Goal: Task Accomplishment & Management: Use online tool/utility

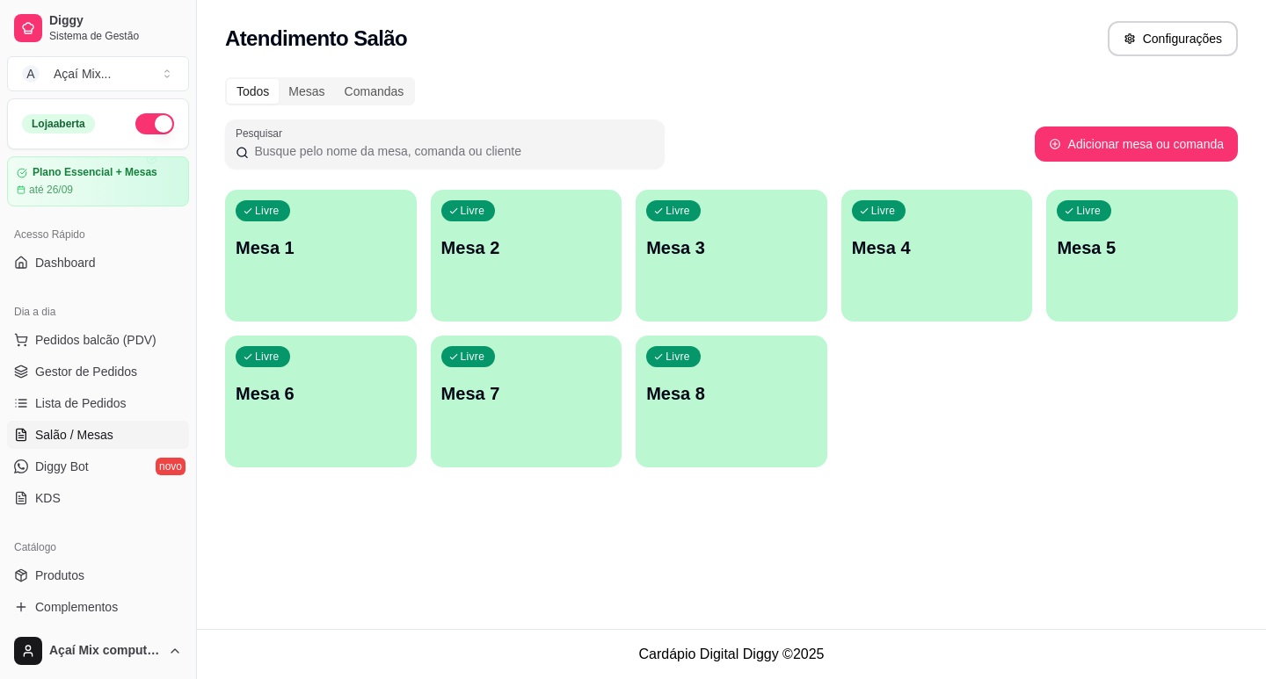
click at [377, 224] on div "Livre Mesa 1" at bounding box center [321, 245] width 192 height 111
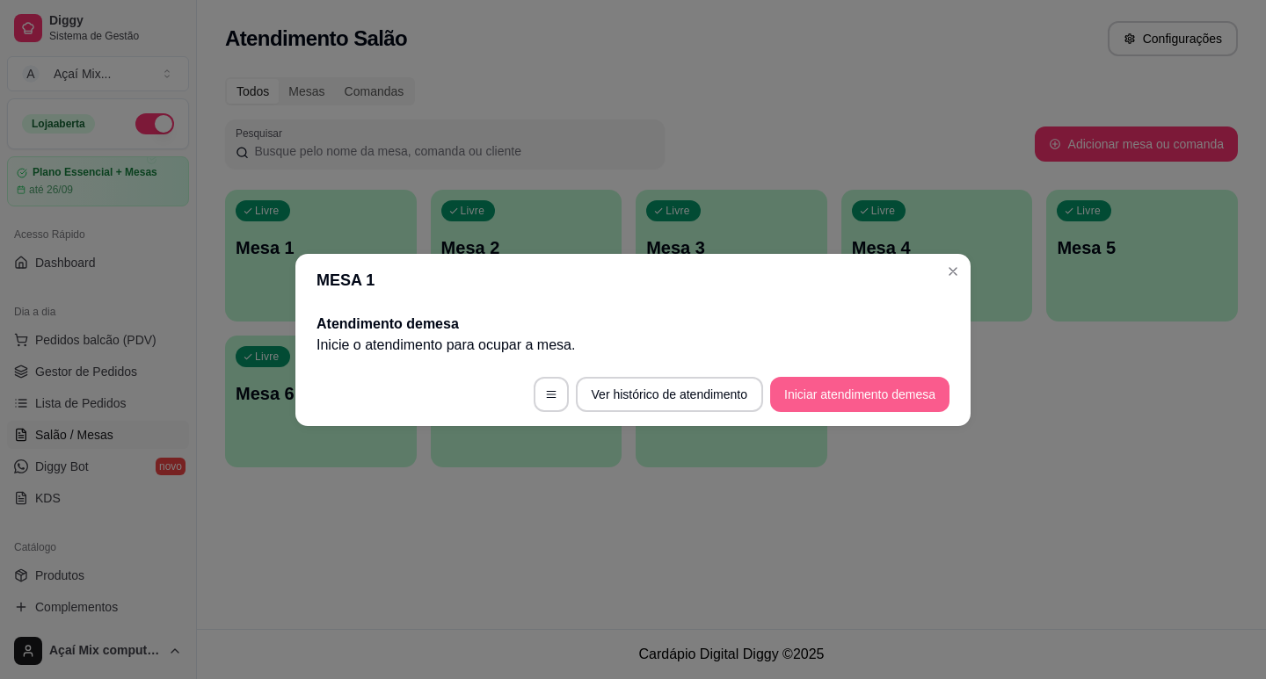
click at [882, 394] on button "Iniciar atendimento de mesa" at bounding box center [859, 394] width 179 height 35
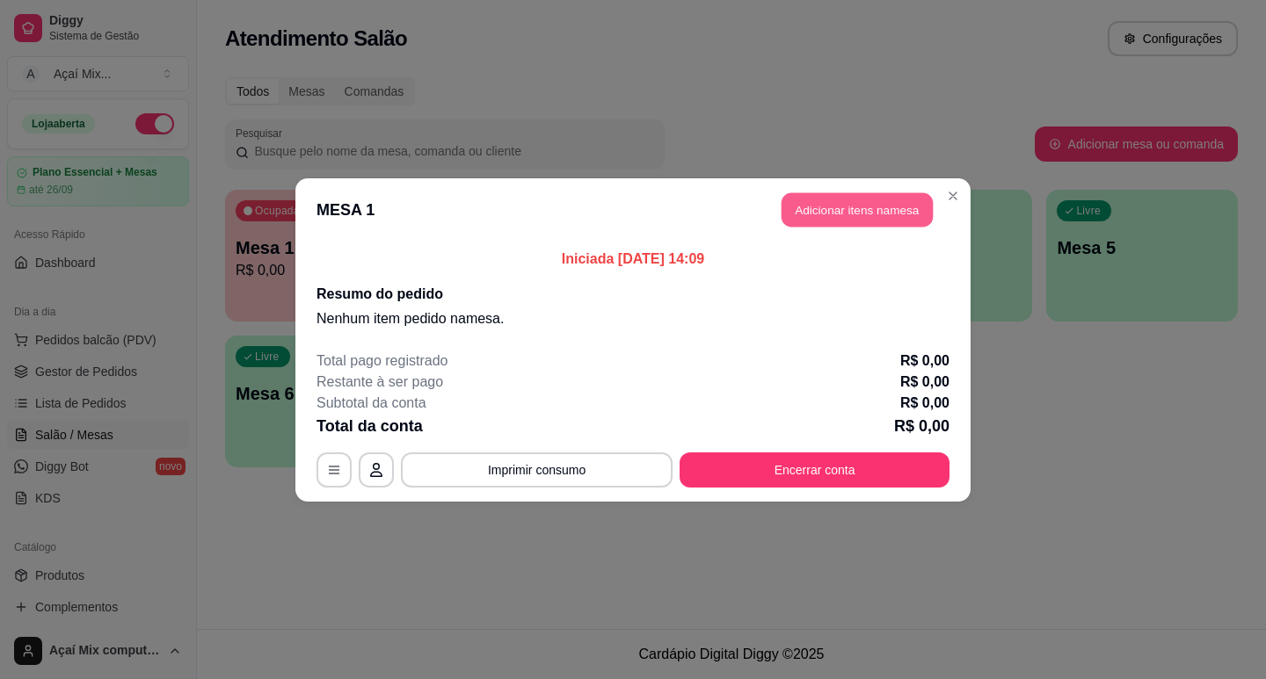
click at [856, 221] on button "Adicionar itens na mesa" at bounding box center [856, 209] width 151 height 34
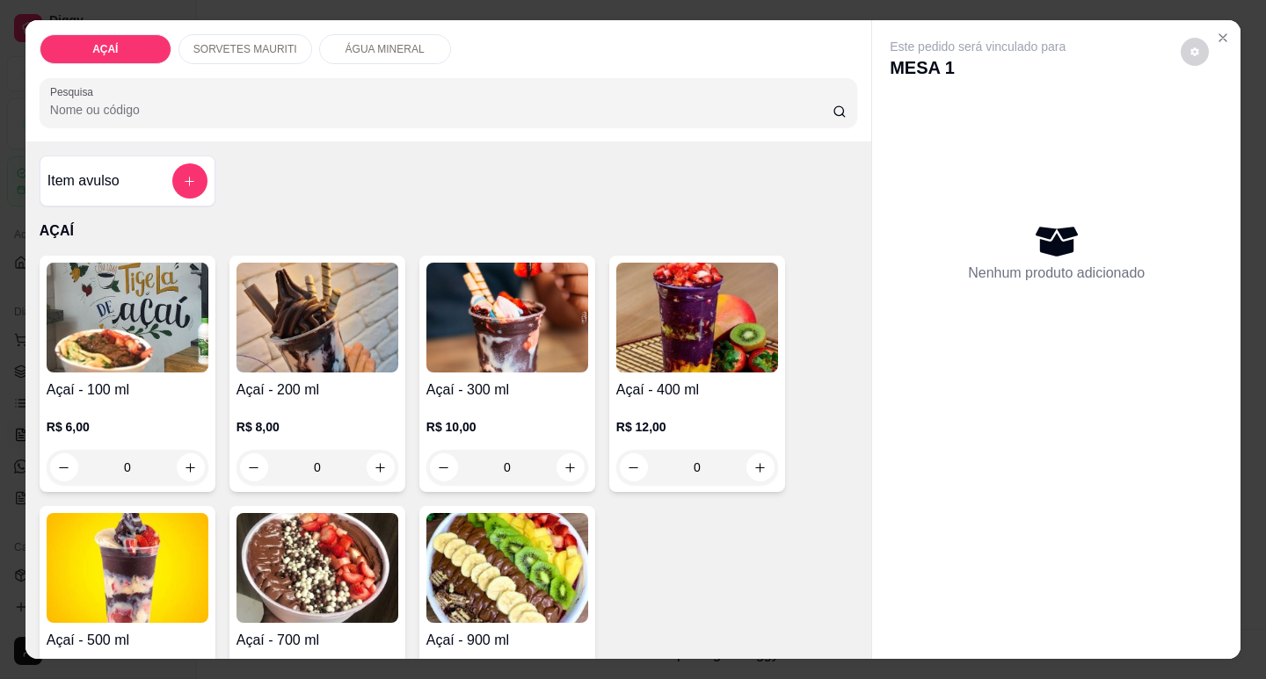
click at [678, 383] on h4 "Açaí - 400 ml" at bounding box center [697, 390] width 162 height 21
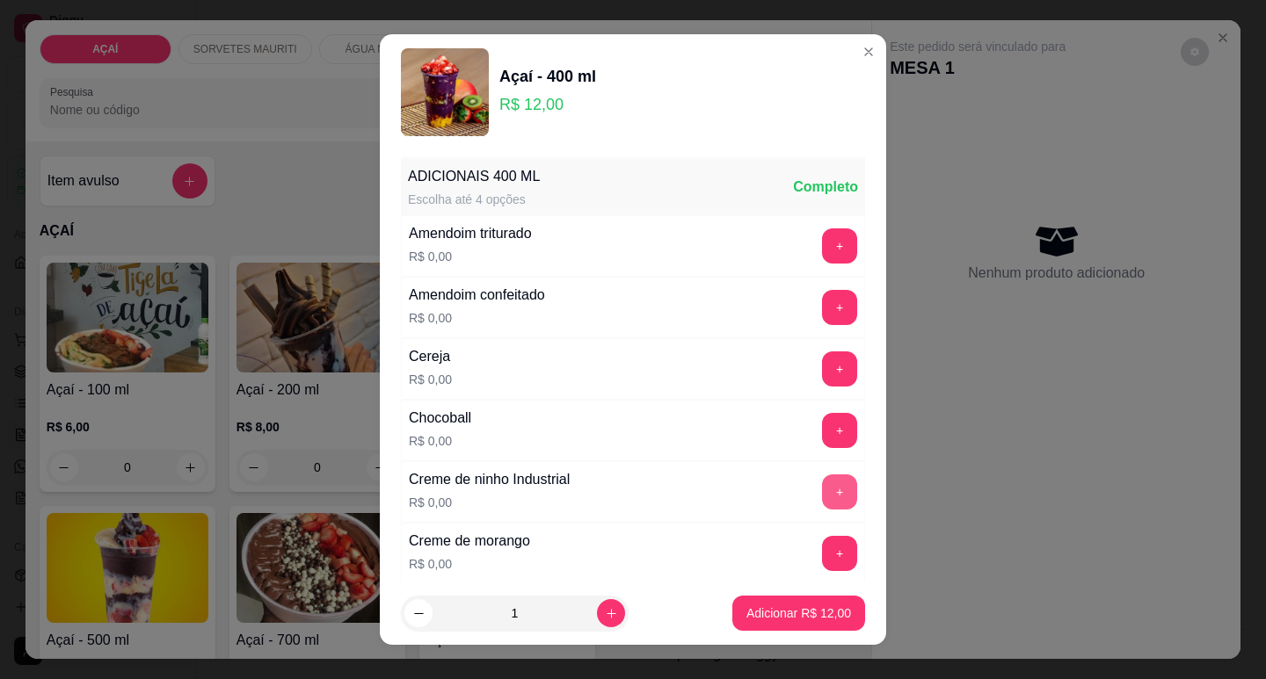
click at [822, 491] on button "+" at bounding box center [839, 492] width 35 height 35
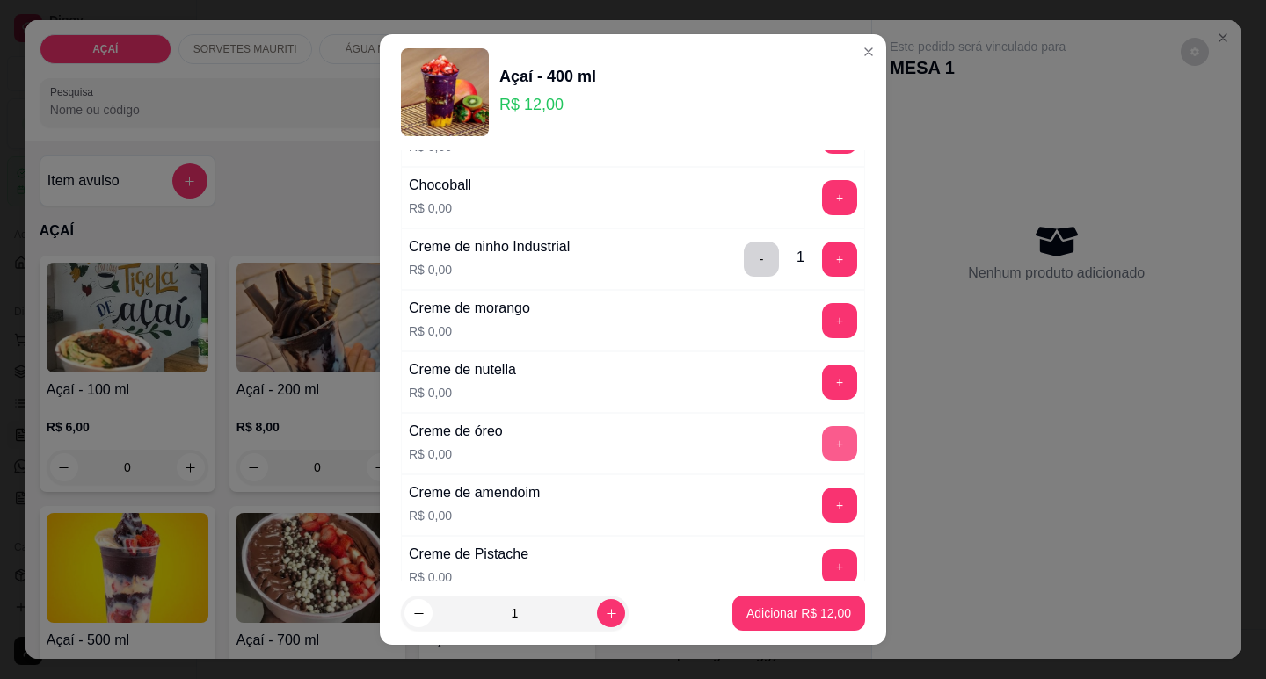
scroll to position [264, 0]
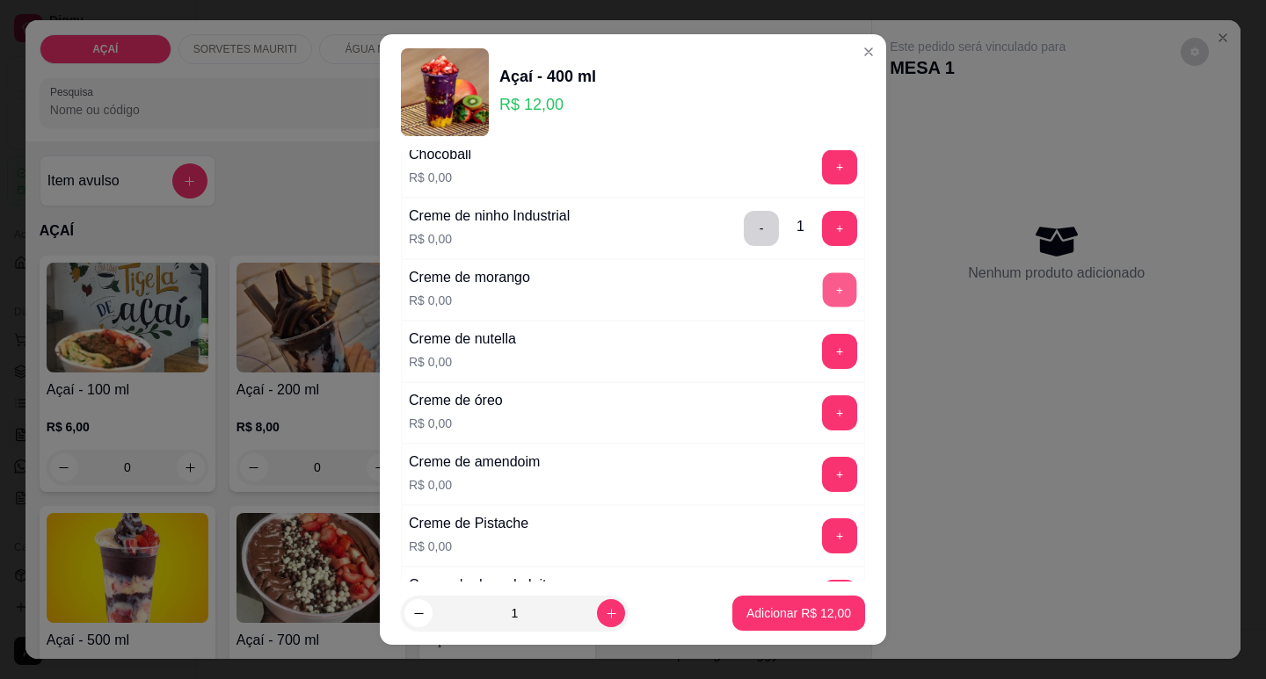
click at [823, 278] on button "+" at bounding box center [840, 289] width 34 height 34
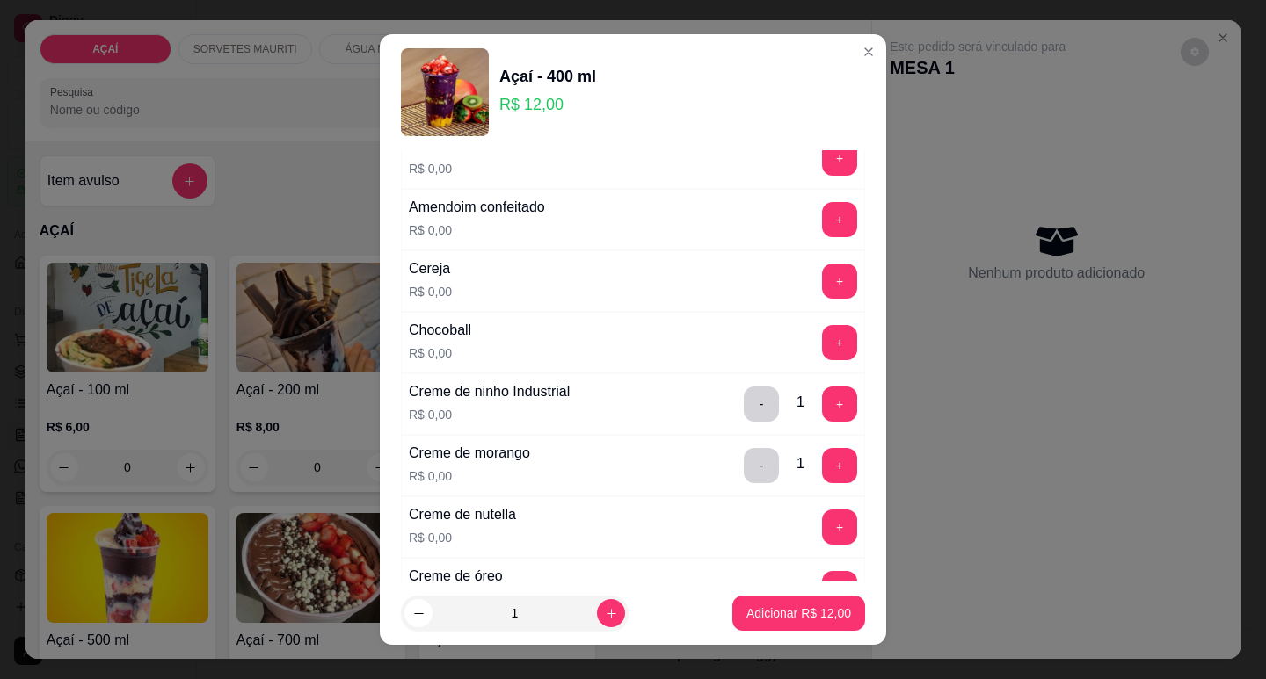
scroll to position [0, 0]
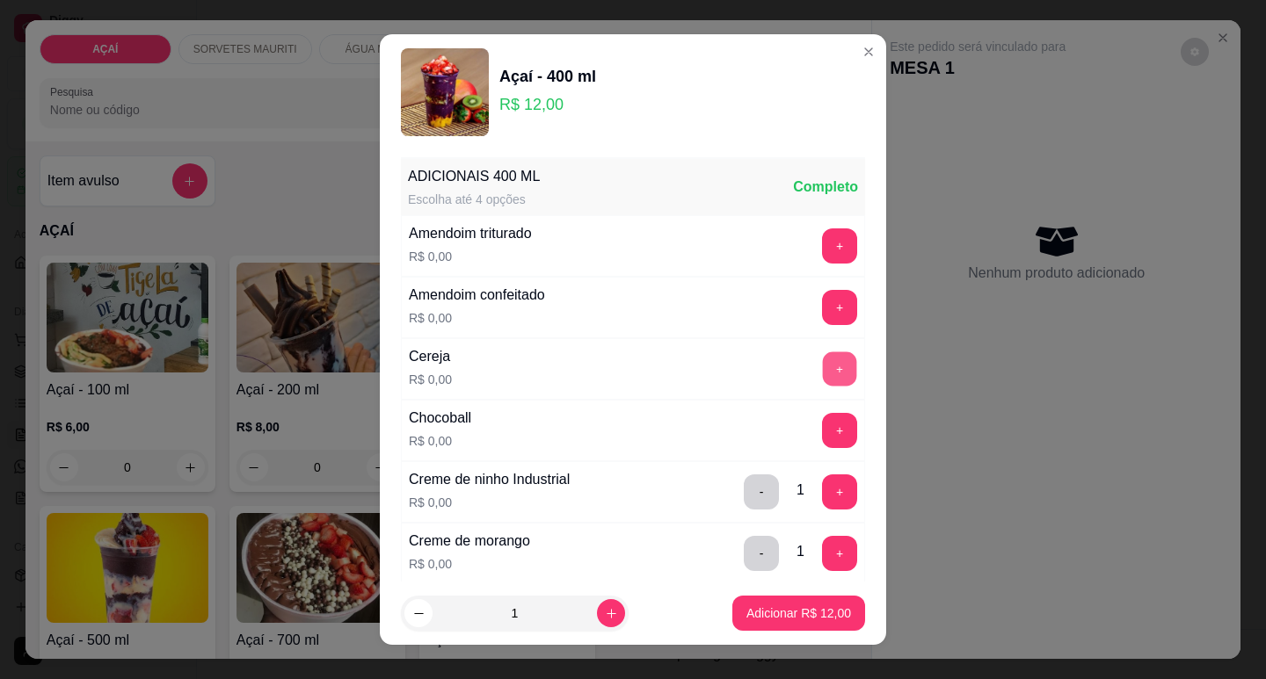
click at [823, 376] on button "+" at bounding box center [840, 369] width 34 height 34
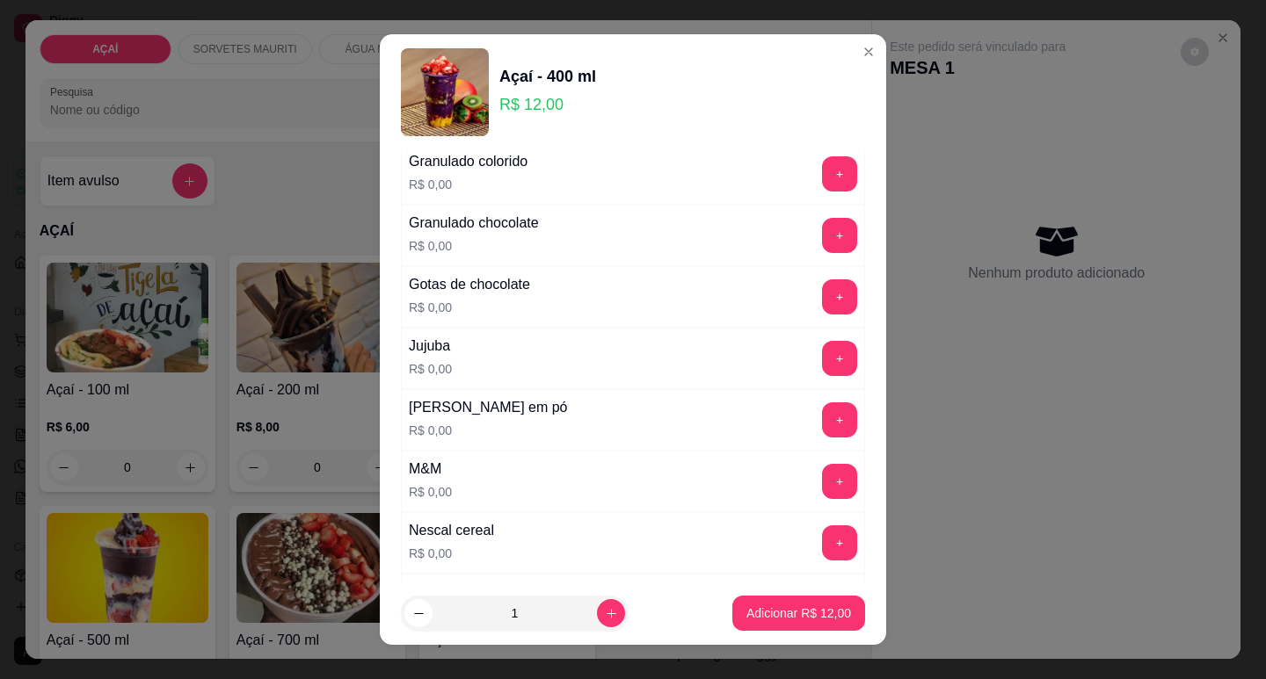
scroll to position [1582, 0]
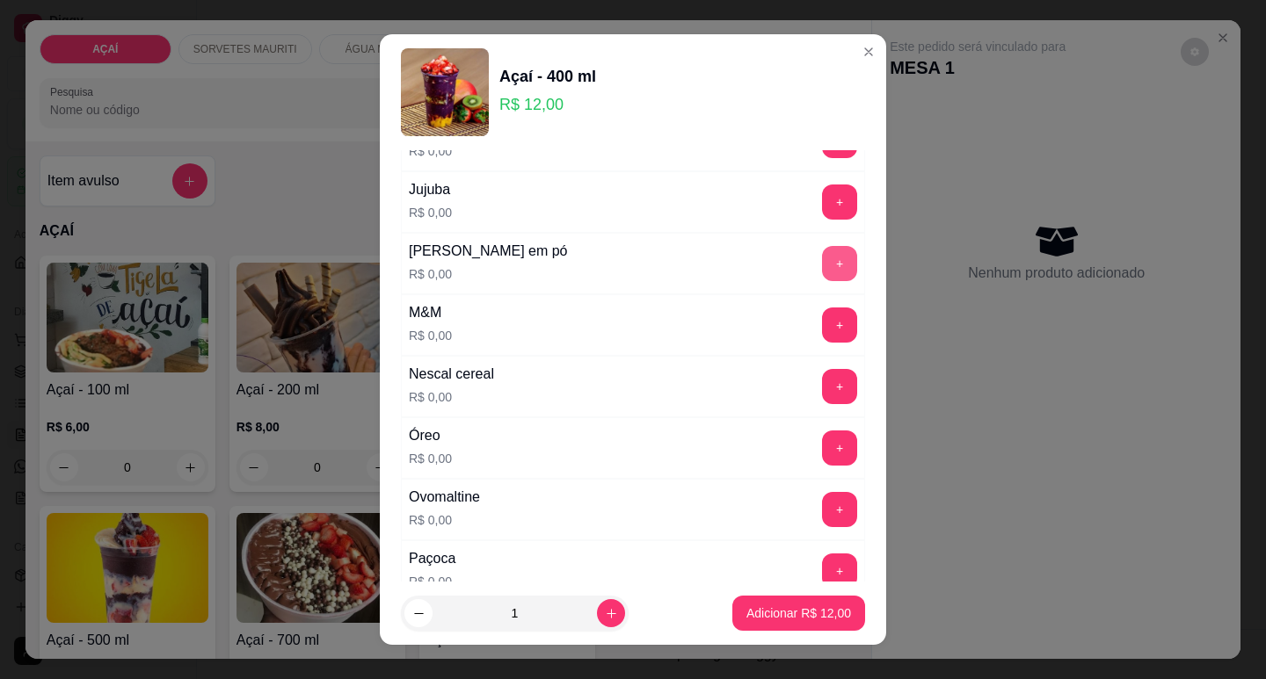
click at [822, 248] on button "+" at bounding box center [839, 263] width 35 height 35
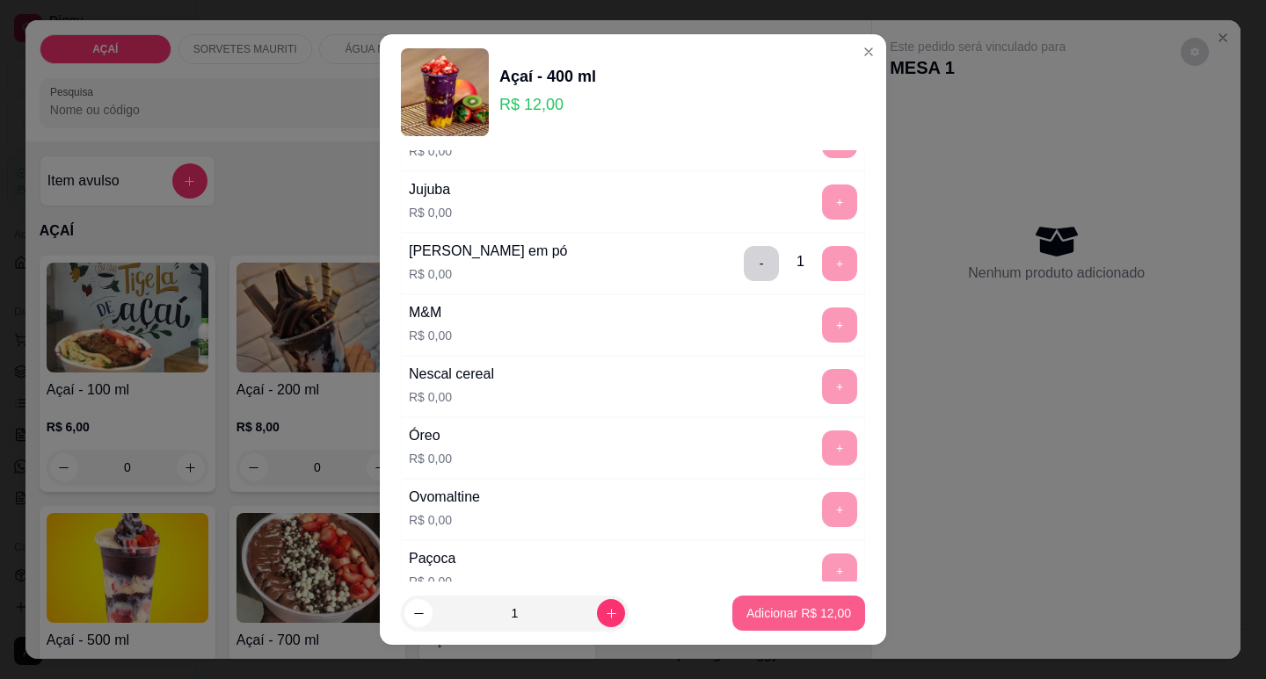
click at [759, 613] on p "Adicionar R$ 12,00" at bounding box center [798, 614] width 105 height 18
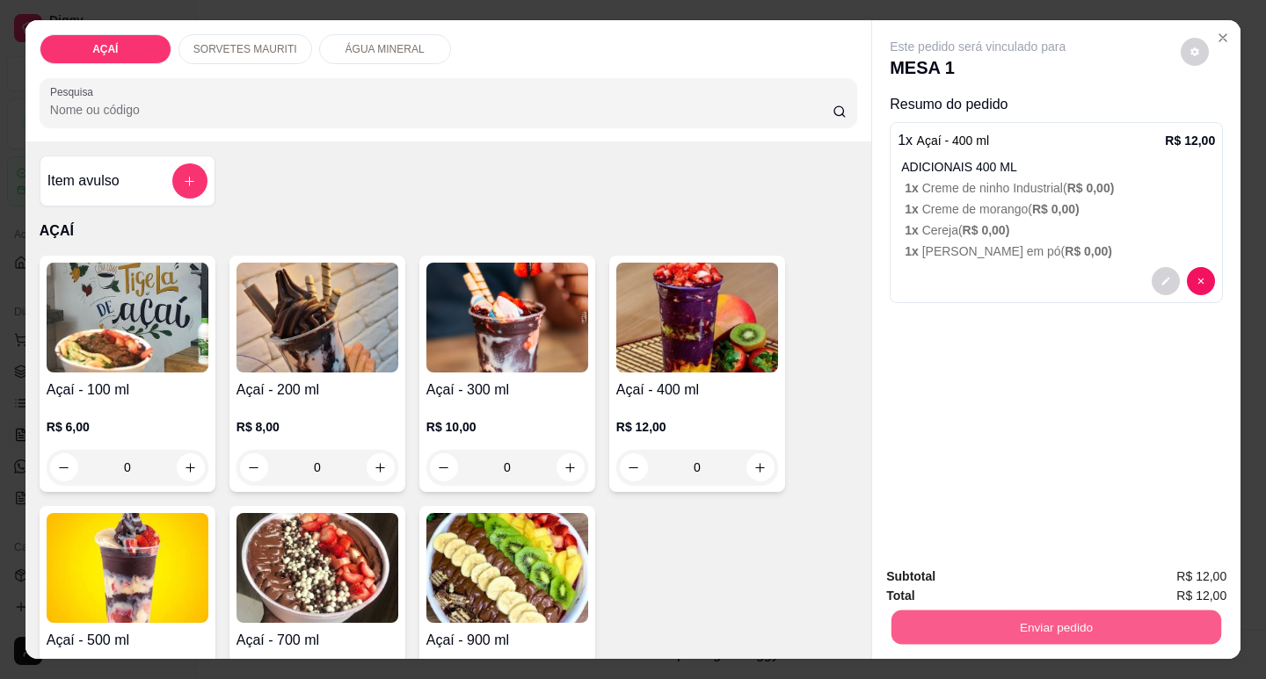
click at [946, 627] on button "Enviar pedido" at bounding box center [1056, 627] width 330 height 34
click at [1193, 578] on button "Enviar pedido" at bounding box center [1180, 577] width 97 height 33
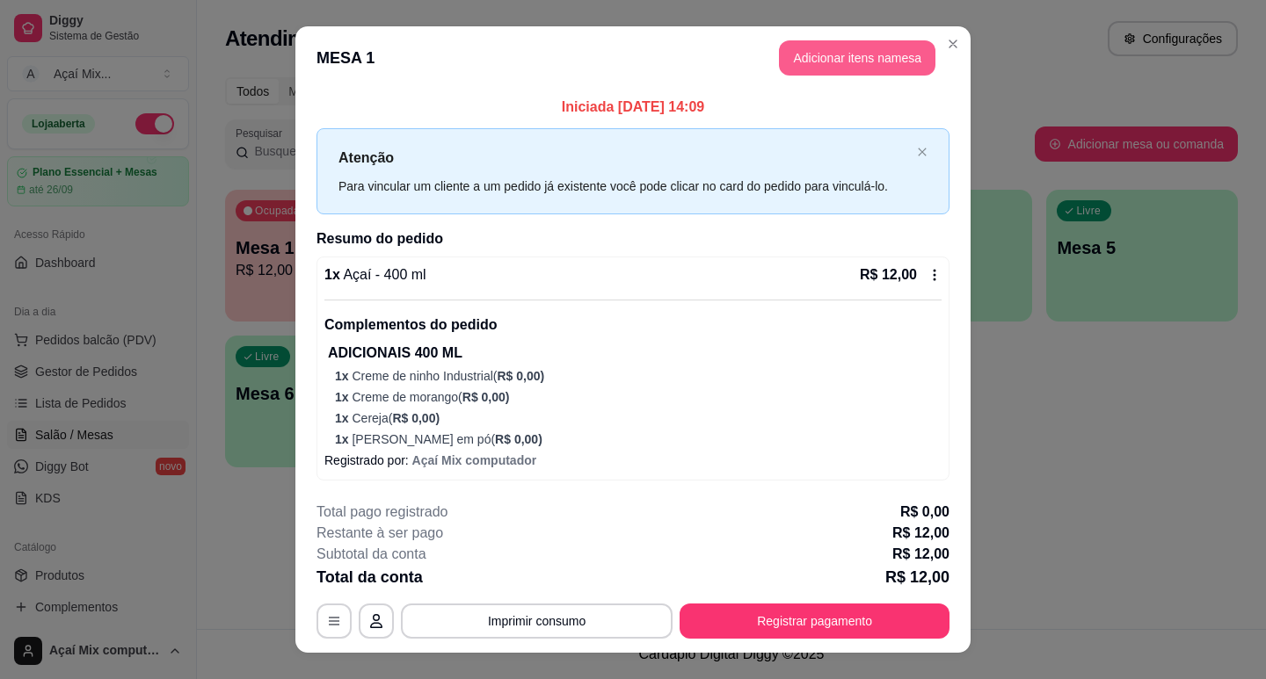
click at [869, 49] on button "Adicionar itens na mesa" at bounding box center [857, 57] width 156 height 35
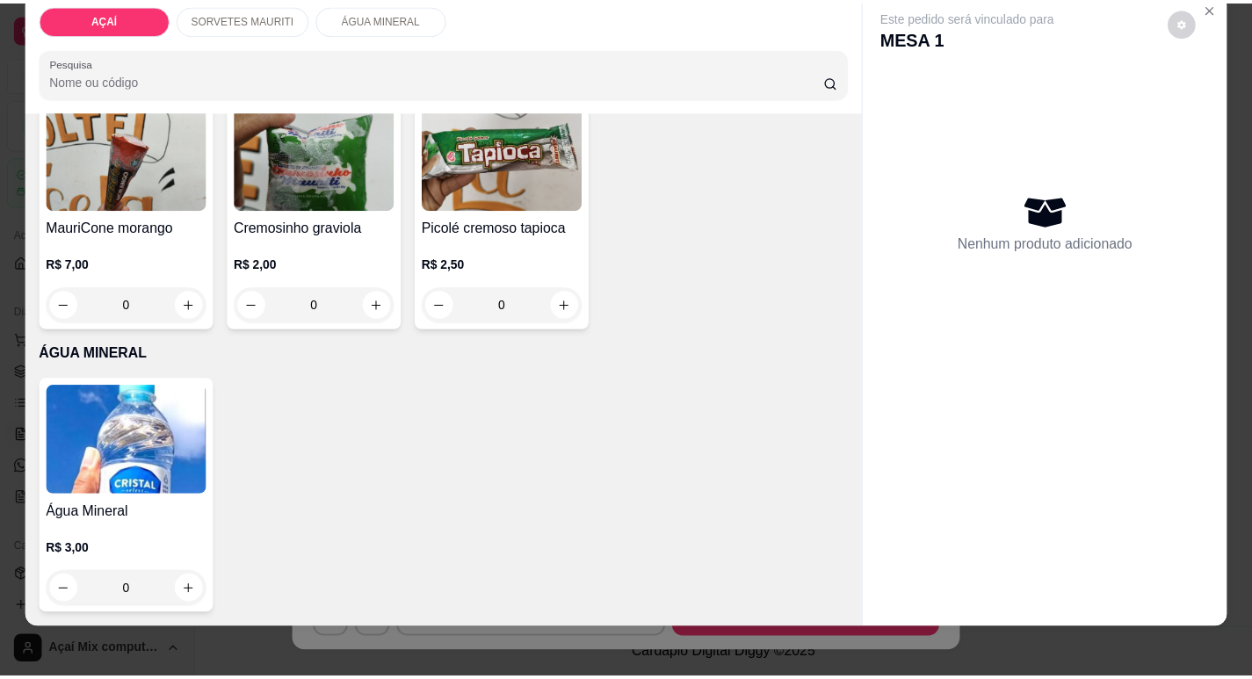
scroll to position [42, 0]
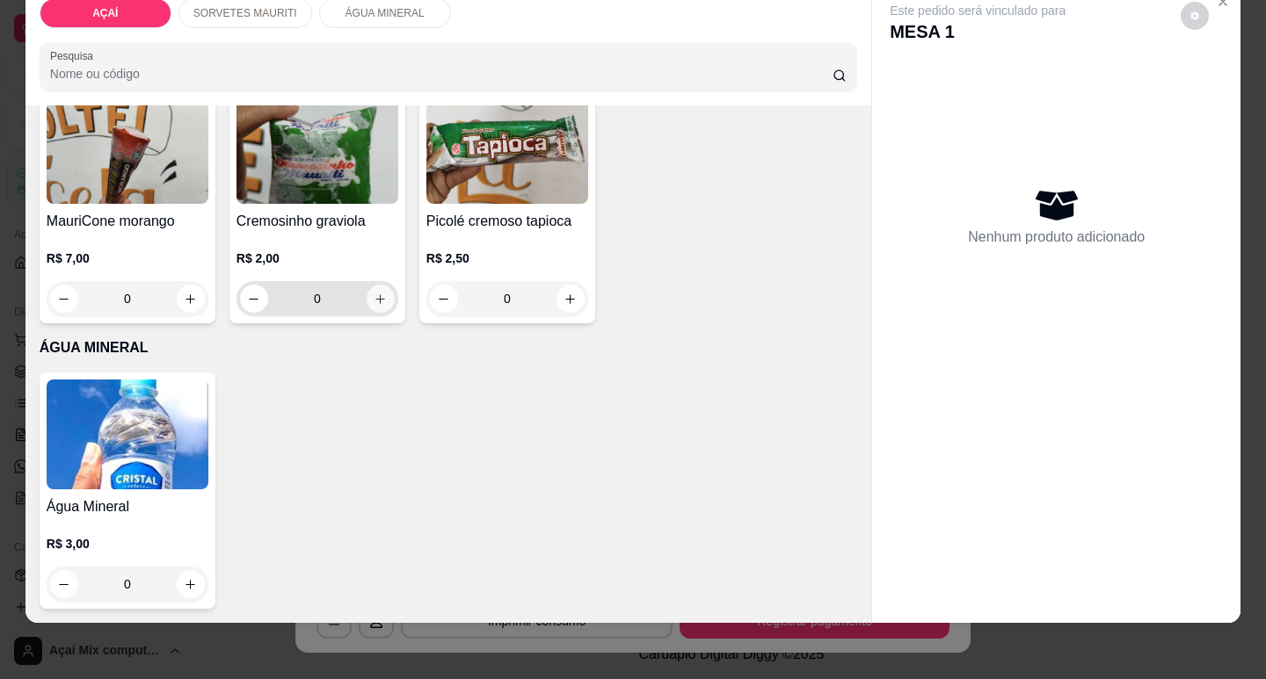
click at [366, 286] on button "increase-product-quantity" at bounding box center [380, 299] width 28 height 28
type input "1"
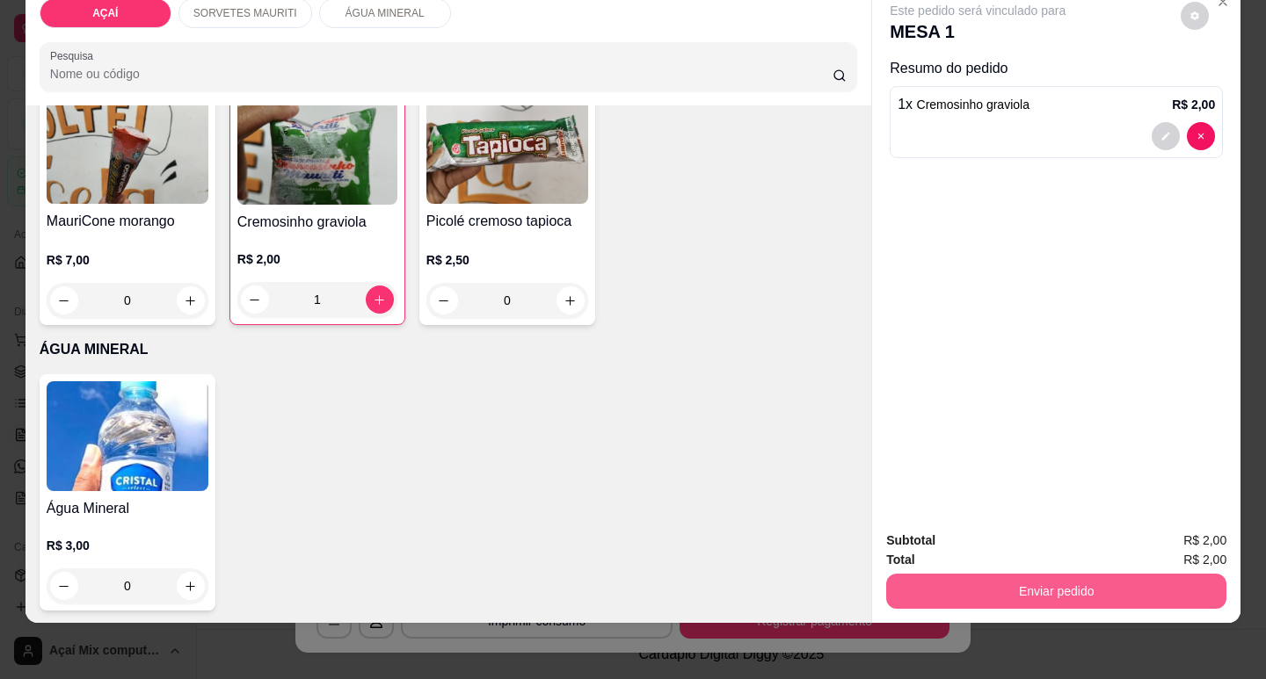
click at [1014, 579] on button "Enviar pedido" at bounding box center [1056, 591] width 340 height 35
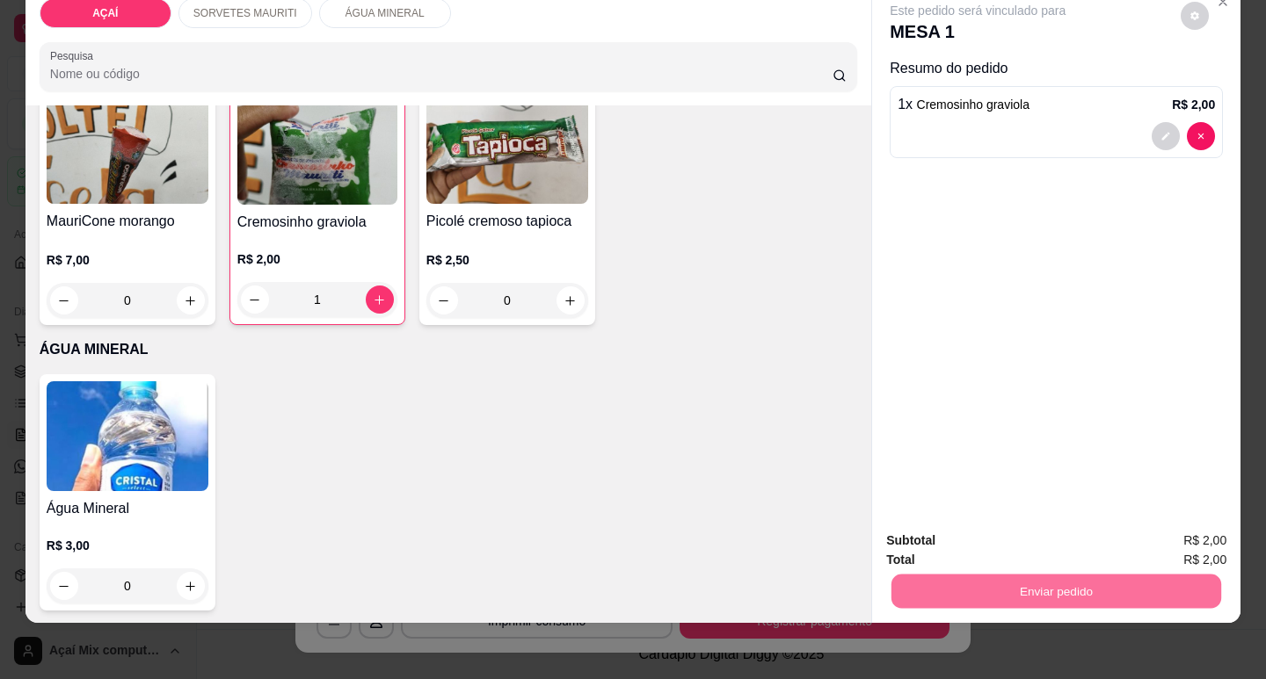
click at [1185, 530] on button "Enviar pedido" at bounding box center [1180, 535] width 97 height 33
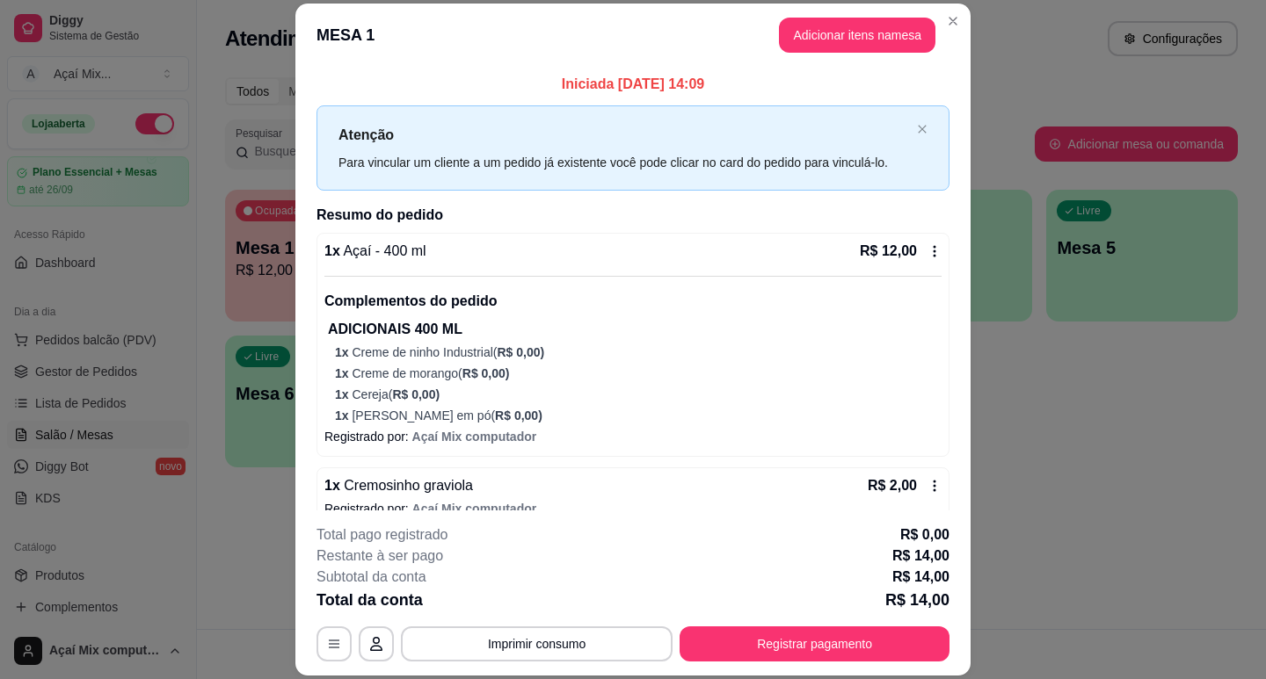
click at [873, 620] on div "**********" at bounding box center [632, 593] width 633 height 137
click at [873, 635] on button "Registrar pagamento" at bounding box center [814, 644] width 270 height 35
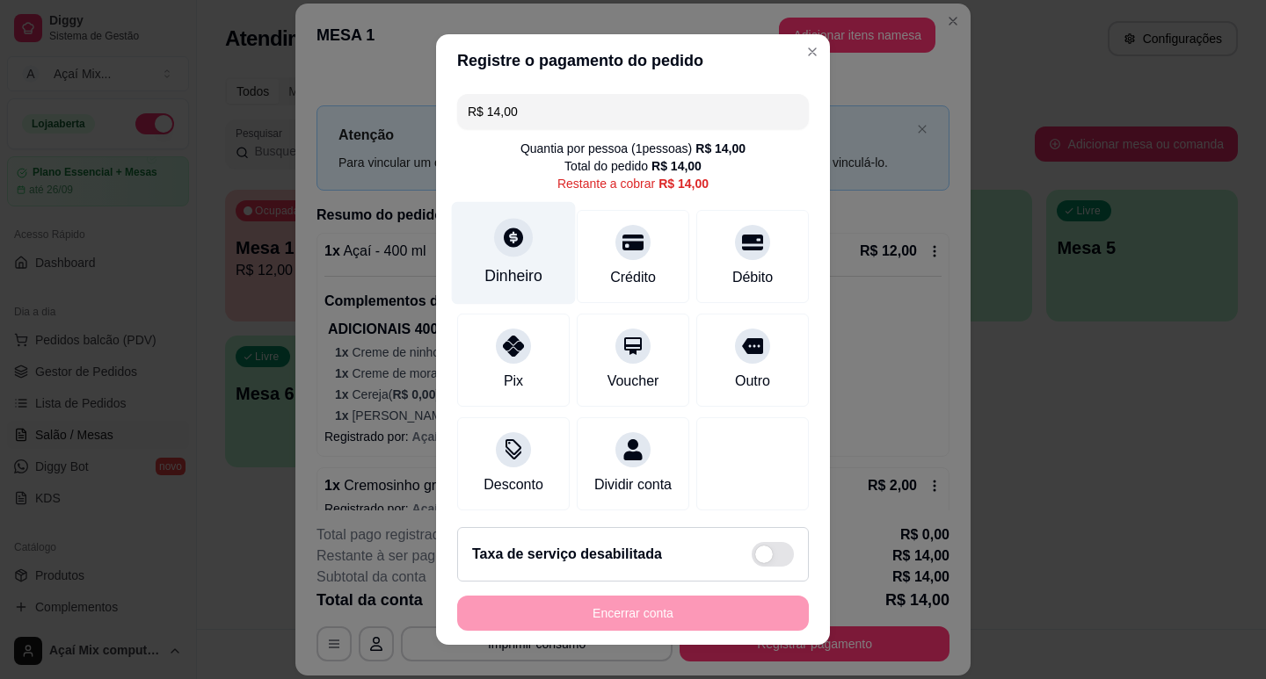
click at [516, 258] on div "Dinheiro" at bounding box center [514, 252] width 124 height 103
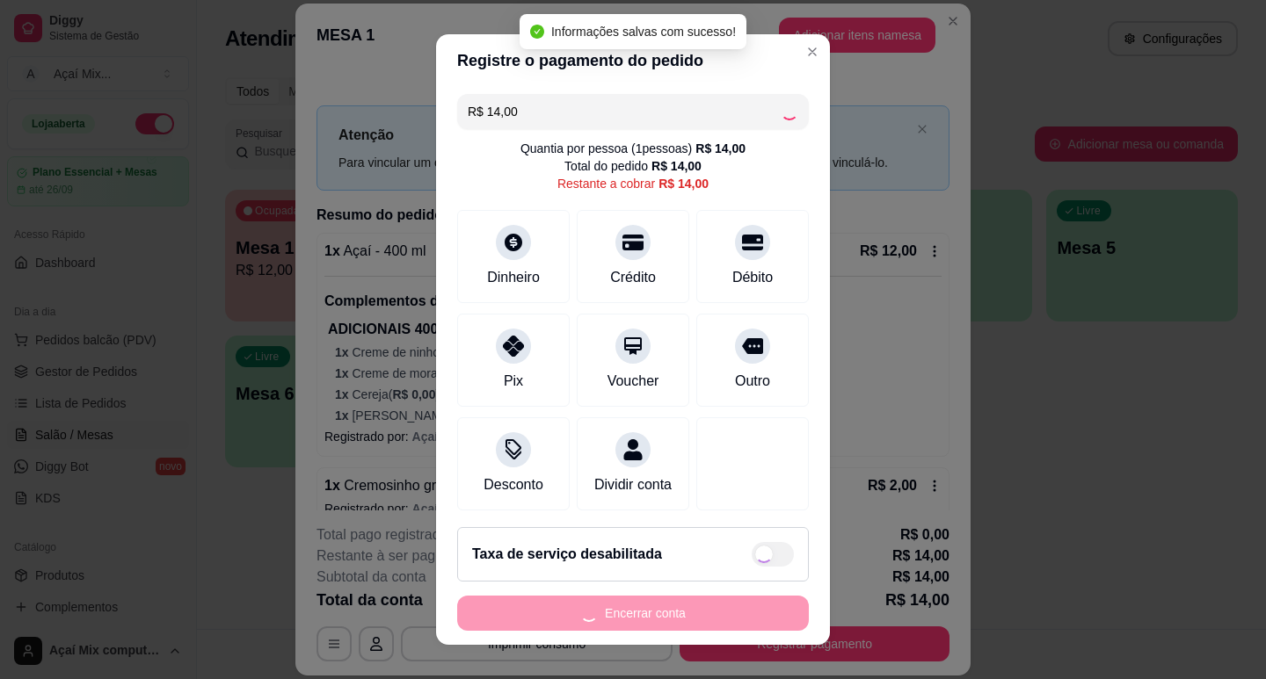
type input "R$ 0,00"
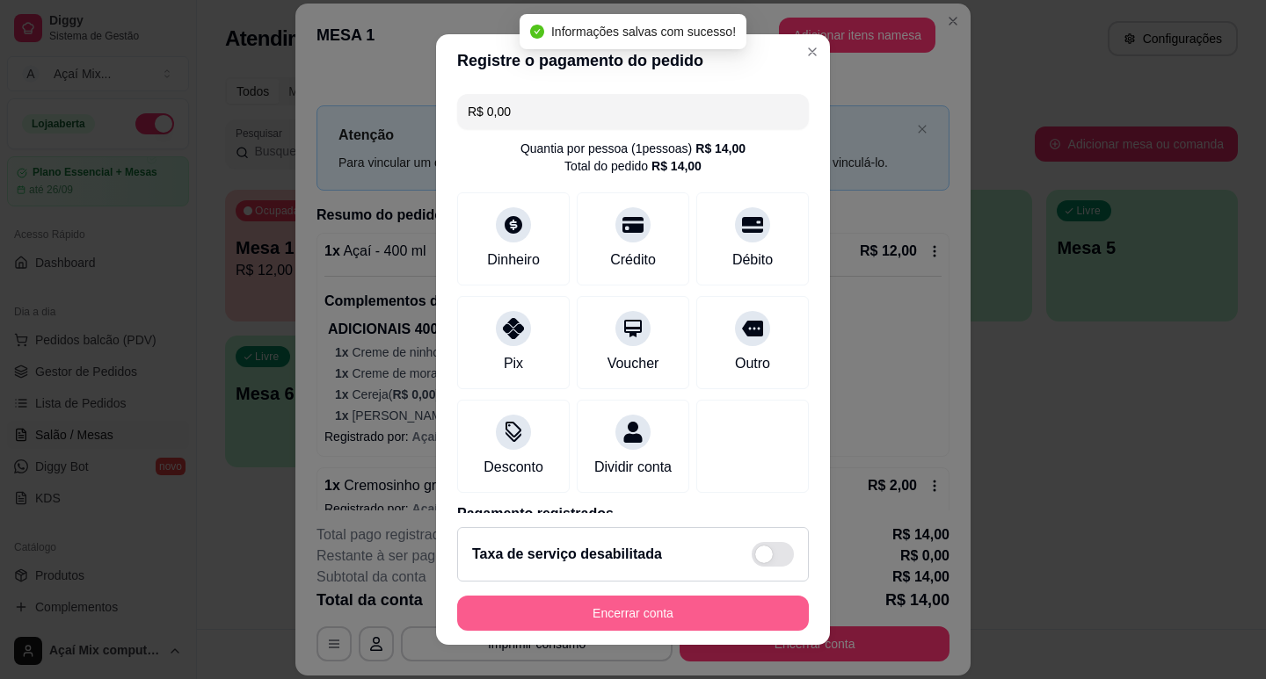
click at [674, 608] on button "Encerrar conta" at bounding box center [633, 613] width 352 height 35
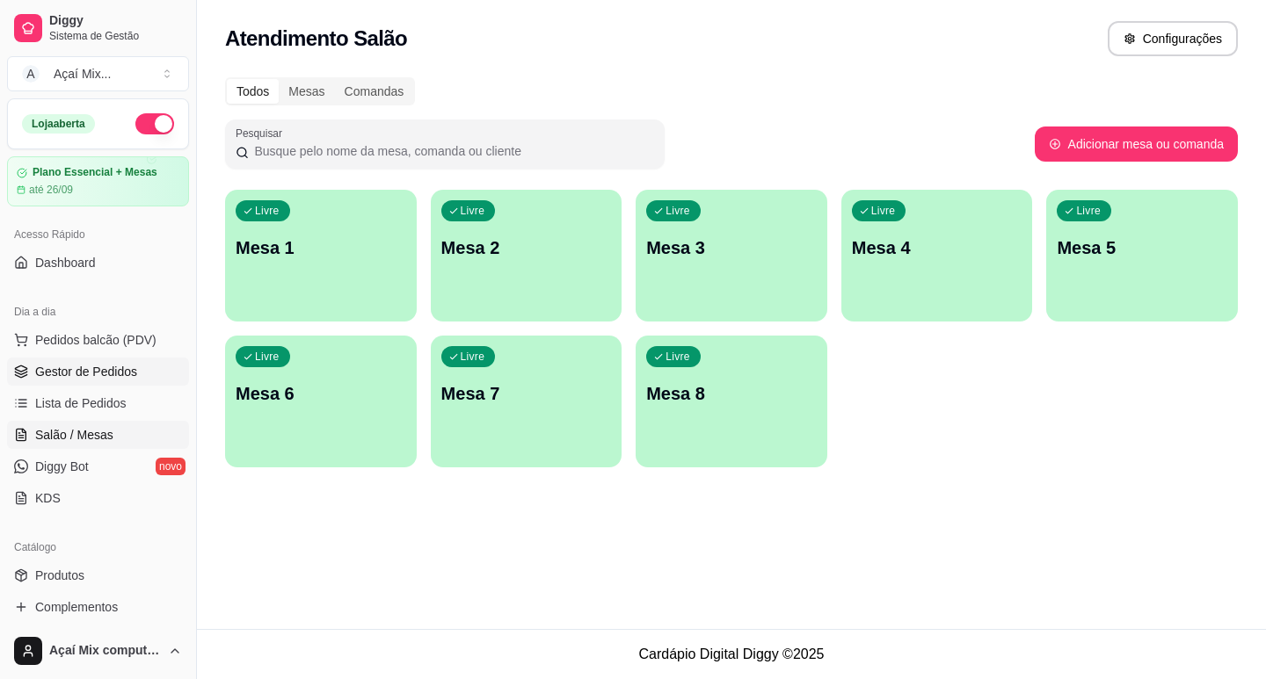
click at [103, 366] on span "Gestor de Pedidos" at bounding box center [86, 372] width 102 height 18
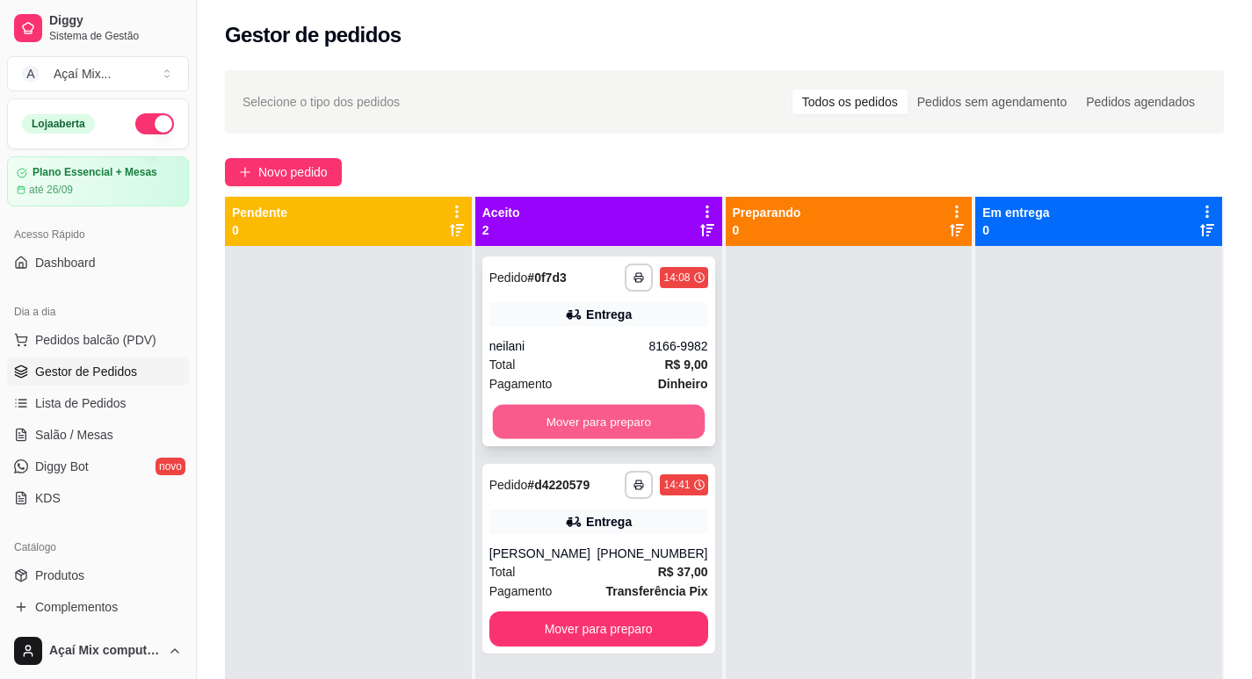
click at [635, 417] on button "Mover para preparo" at bounding box center [598, 422] width 212 height 34
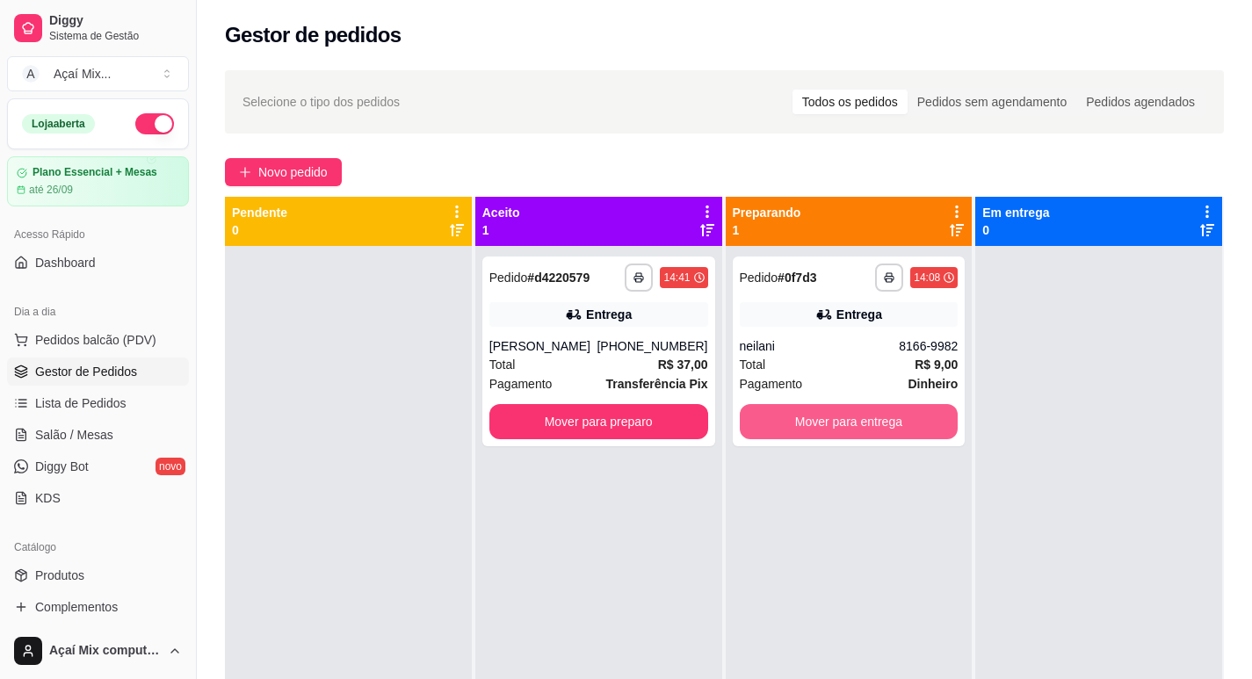
click at [875, 424] on button "Mover para entrega" at bounding box center [849, 421] width 219 height 35
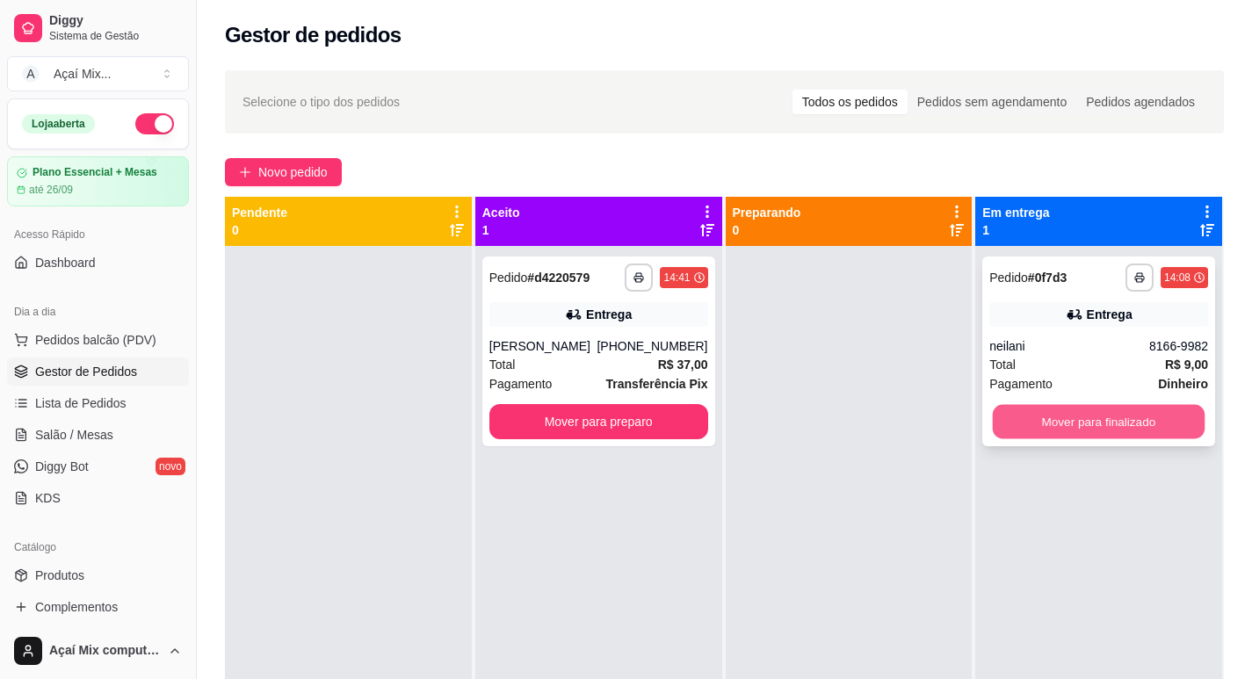
click at [1054, 418] on button "Mover para finalizado" at bounding box center [1099, 422] width 212 height 34
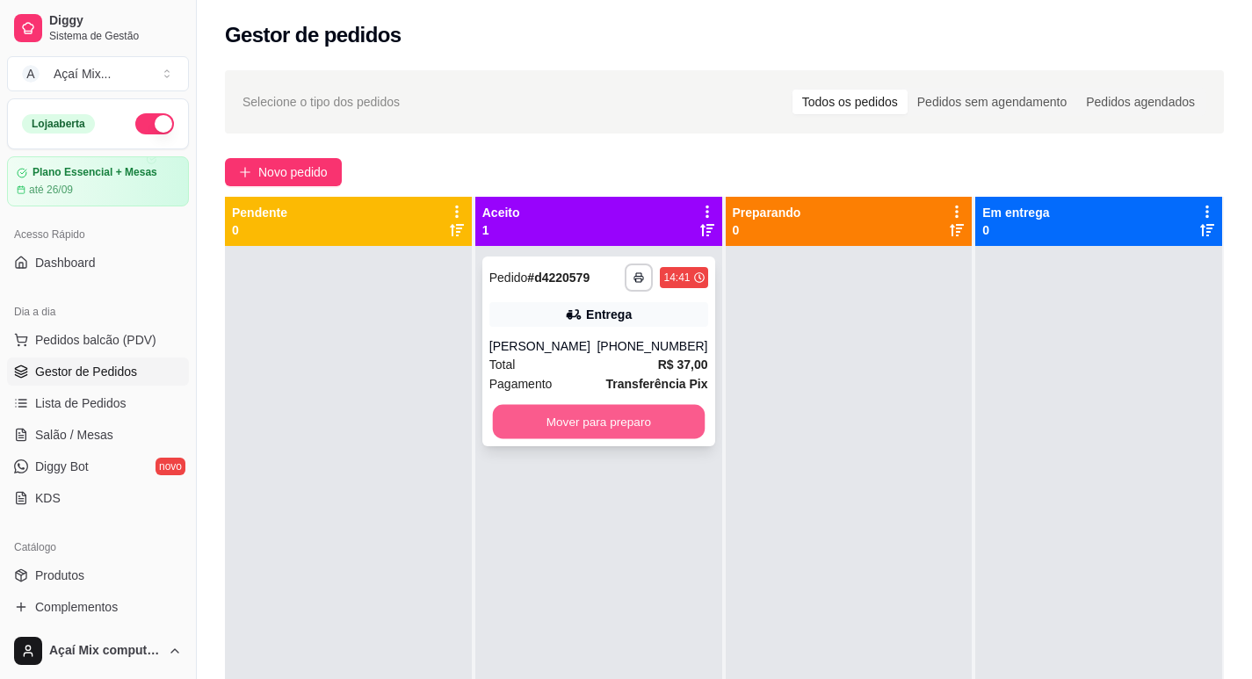
click at [532, 431] on button "Mover para preparo" at bounding box center [598, 422] width 212 height 34
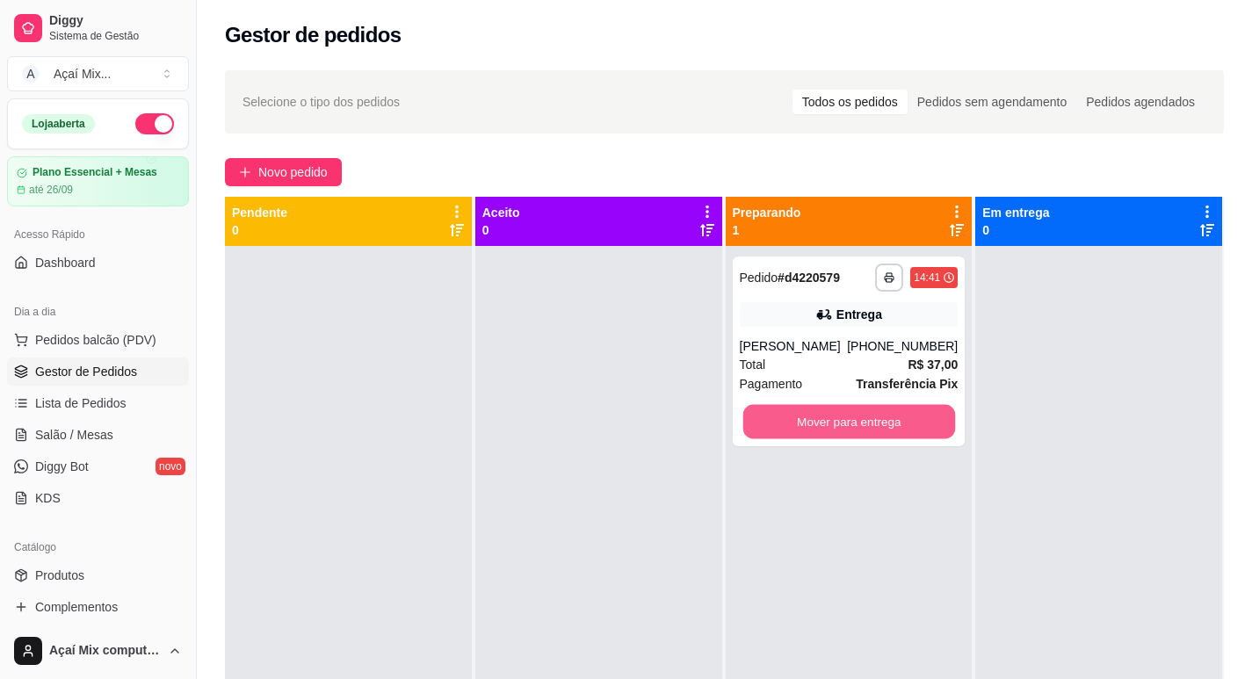
click at [802, 423] on button "Mover para entrega" at bounding box center [849, 422] width 212 height 34
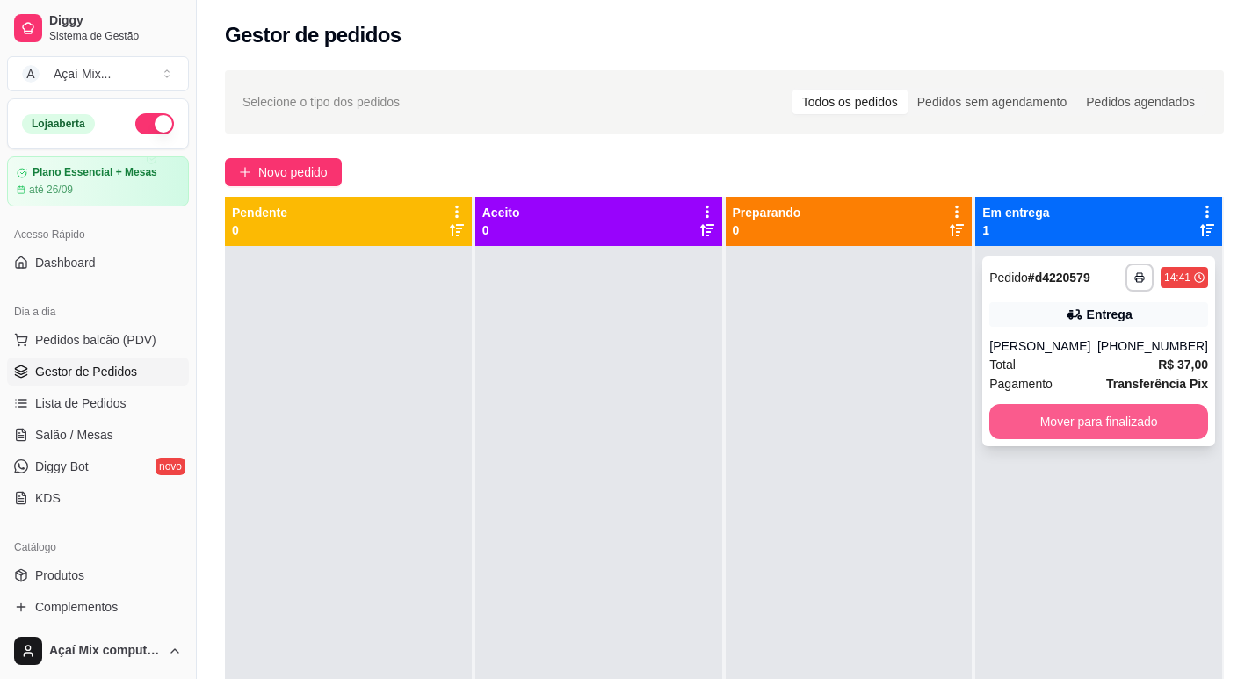
click at [1094, 430] on button "Mover para finalizado" at bounding box center [1099, 421] width 219 height 35
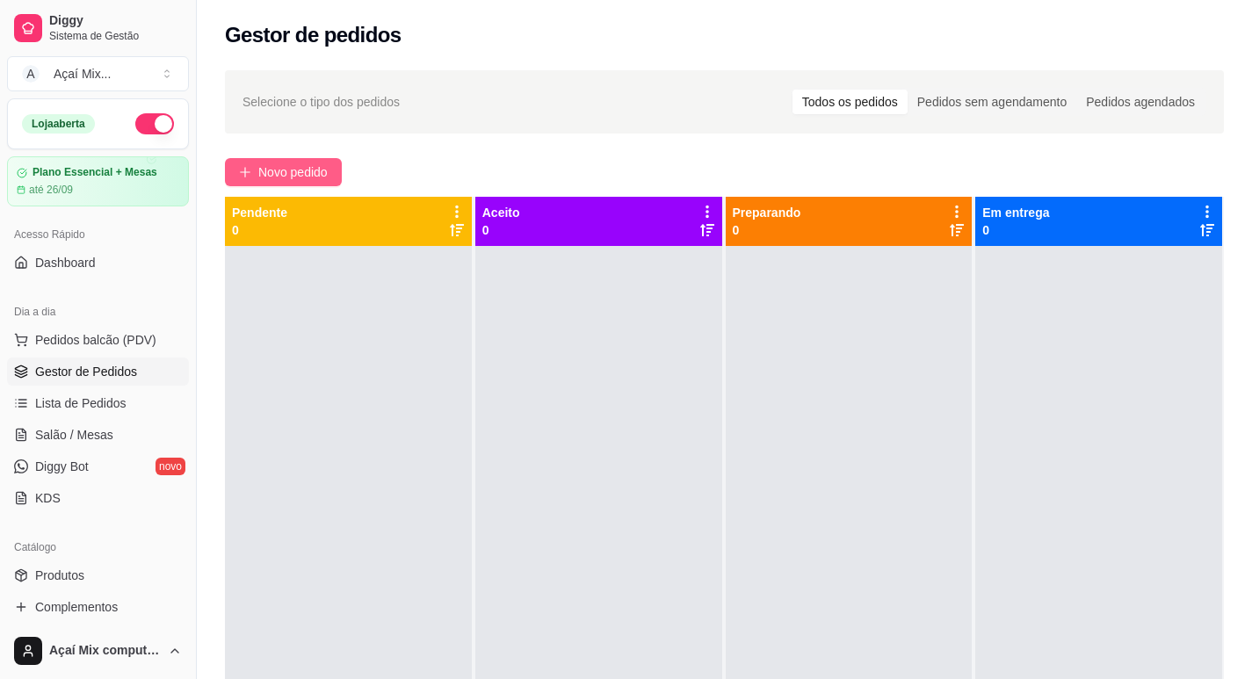
click at [308, 176] on span "Novo pedido" at bounding box center [292, 172] width 69 height 19
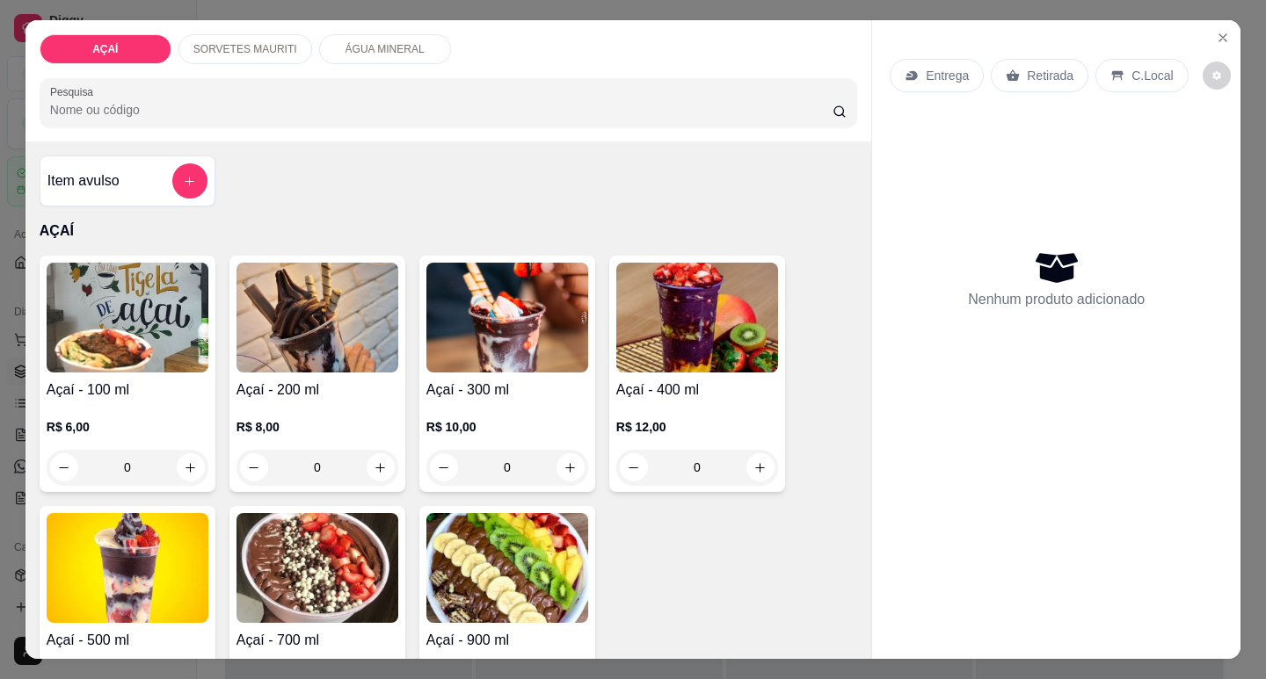
click at [559, 468] on div "0" at bounding box center [507, 467] width 162 height 35
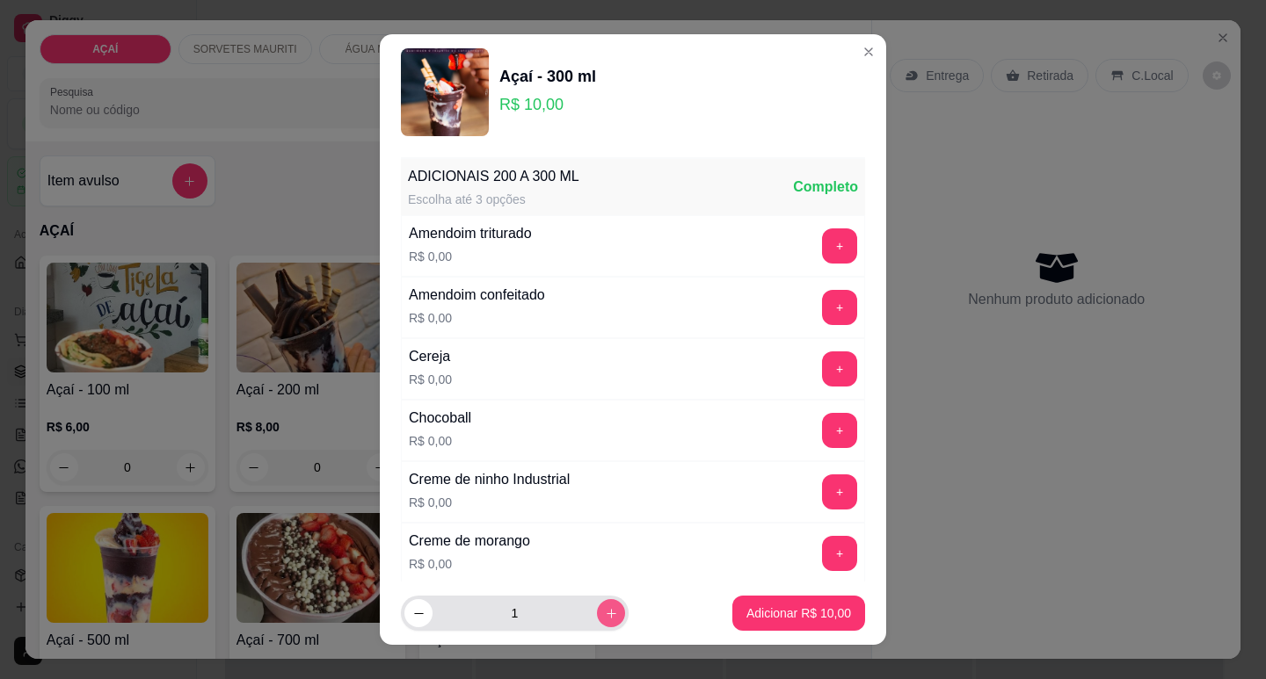
click at [597, 620] on button "increase-product-quantity" at bounding box center [611, 613] width 28 height 28
type input "2"
click at [758, 613] on p "Adicionar R$ 20,00" at bounding box center [799, 614] width 102 height 17
type input "2"
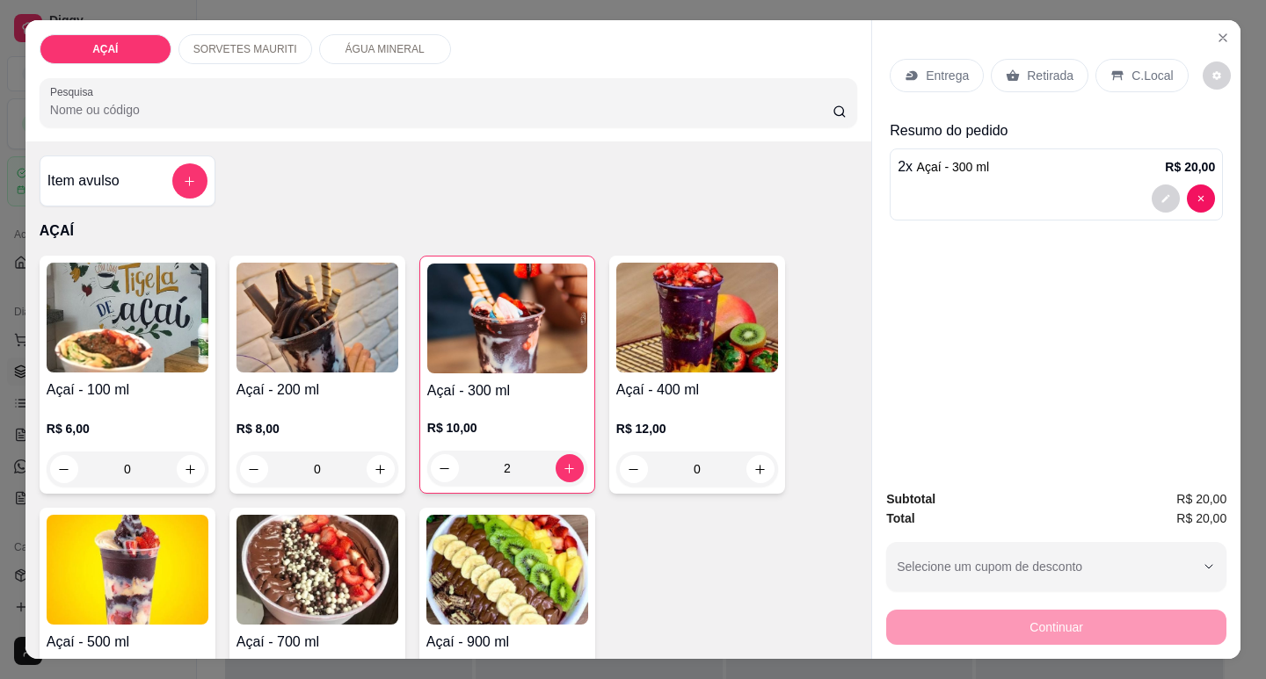
click at [904, 72] on icon at bounding box center [911, 76] width 14 height 14
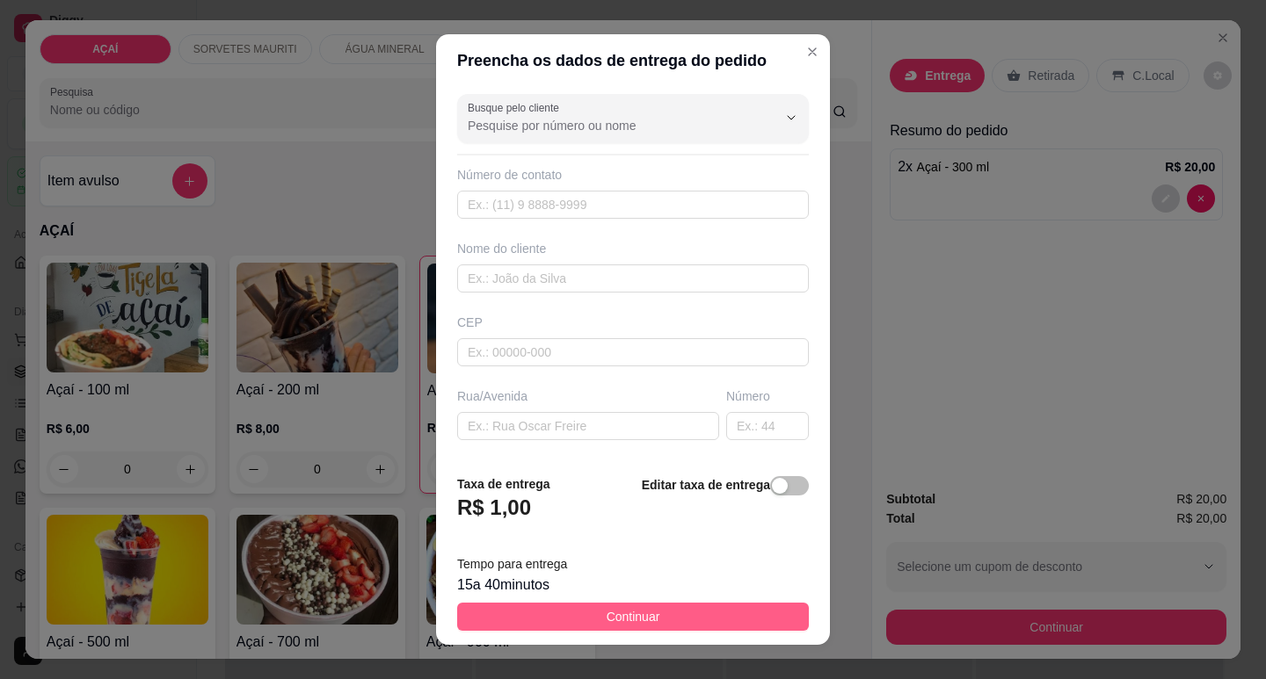
click at [741, 620] on button "Continuar" at bounding box center [633, 617] width 352 height 28
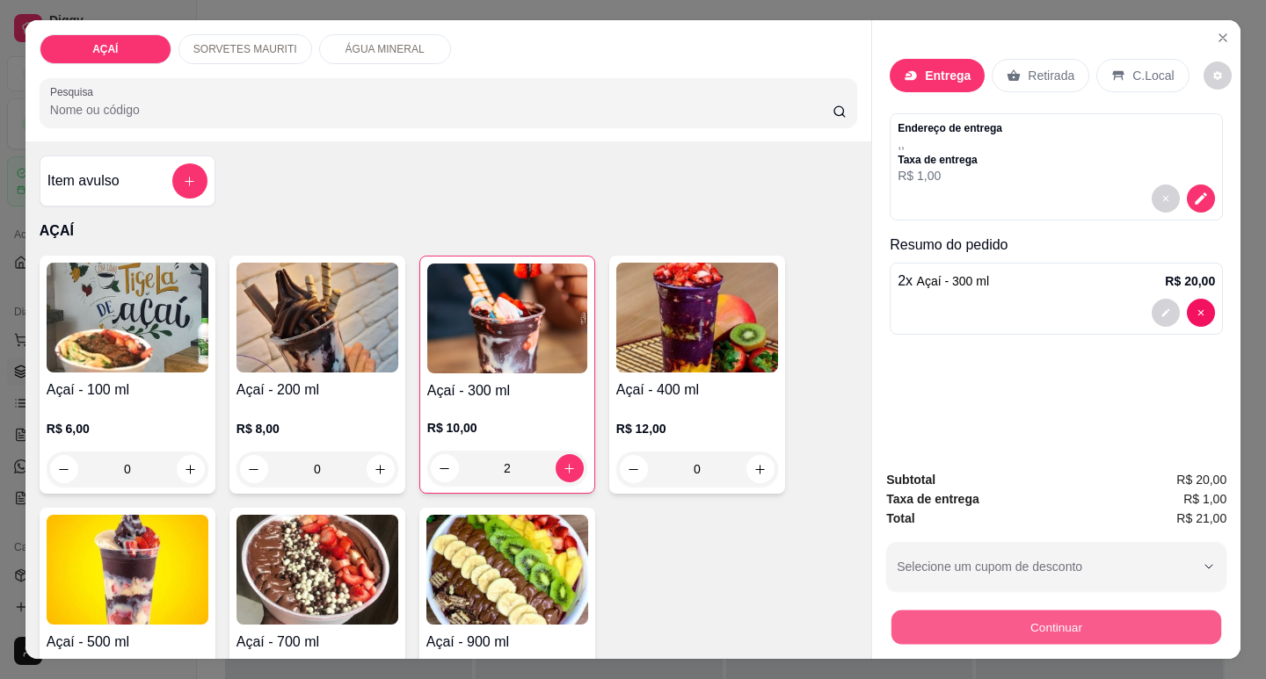
click at [1103, 617] on button "Continuar" at bounding box center [1056, 627] width 330 height 34
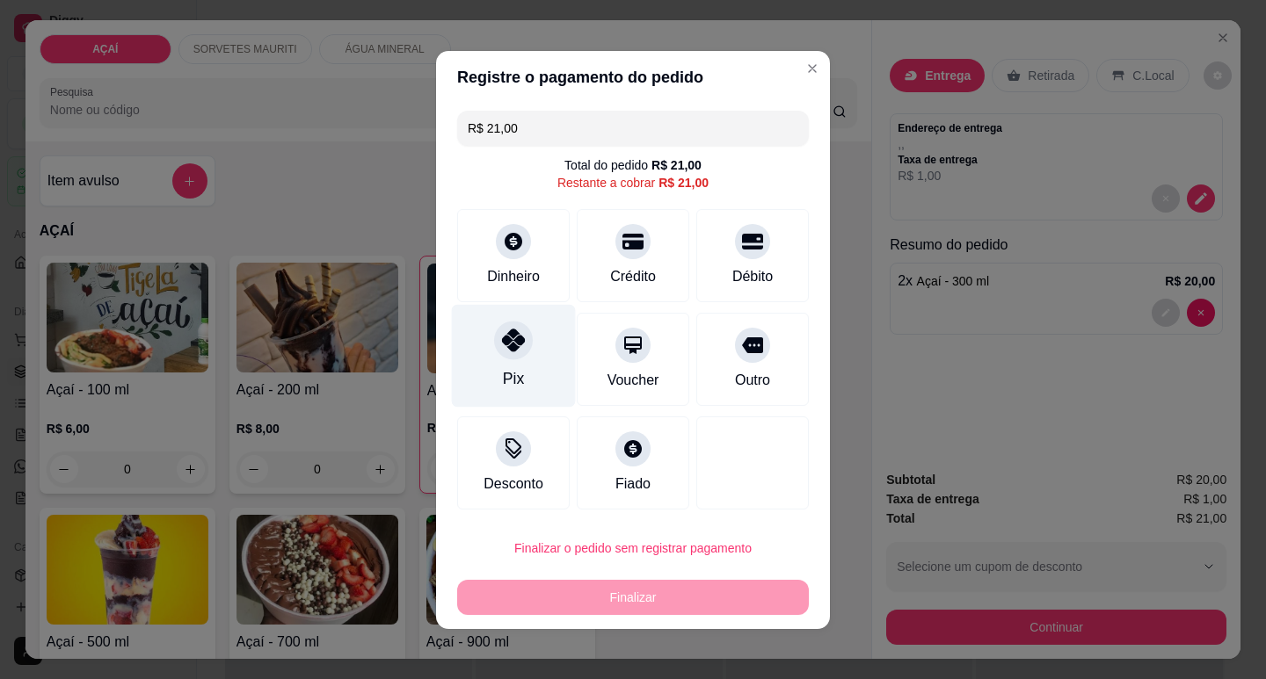
click at [513, 370] on div "Pix" at bounding box center [513, 378] width 21 height 23
type input "R$ 0,00"
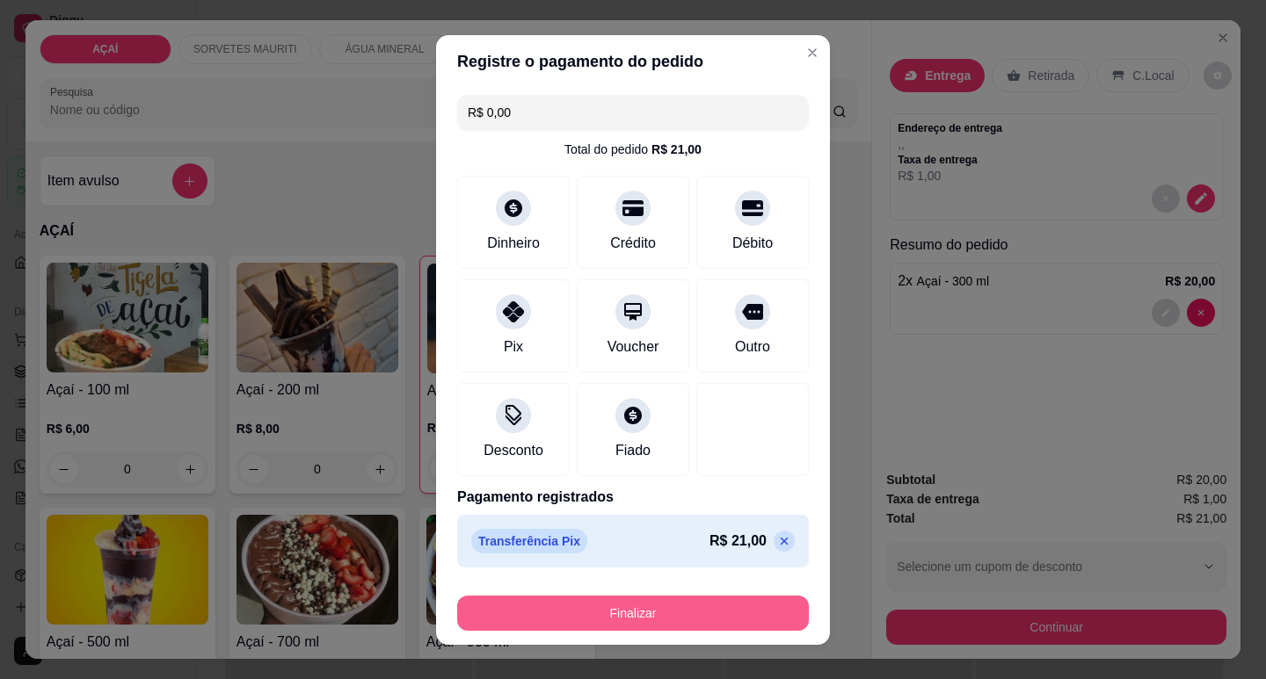
click at [618, 617] on button "Finalizar" at bounding box center [633, 613] width 352 height 35
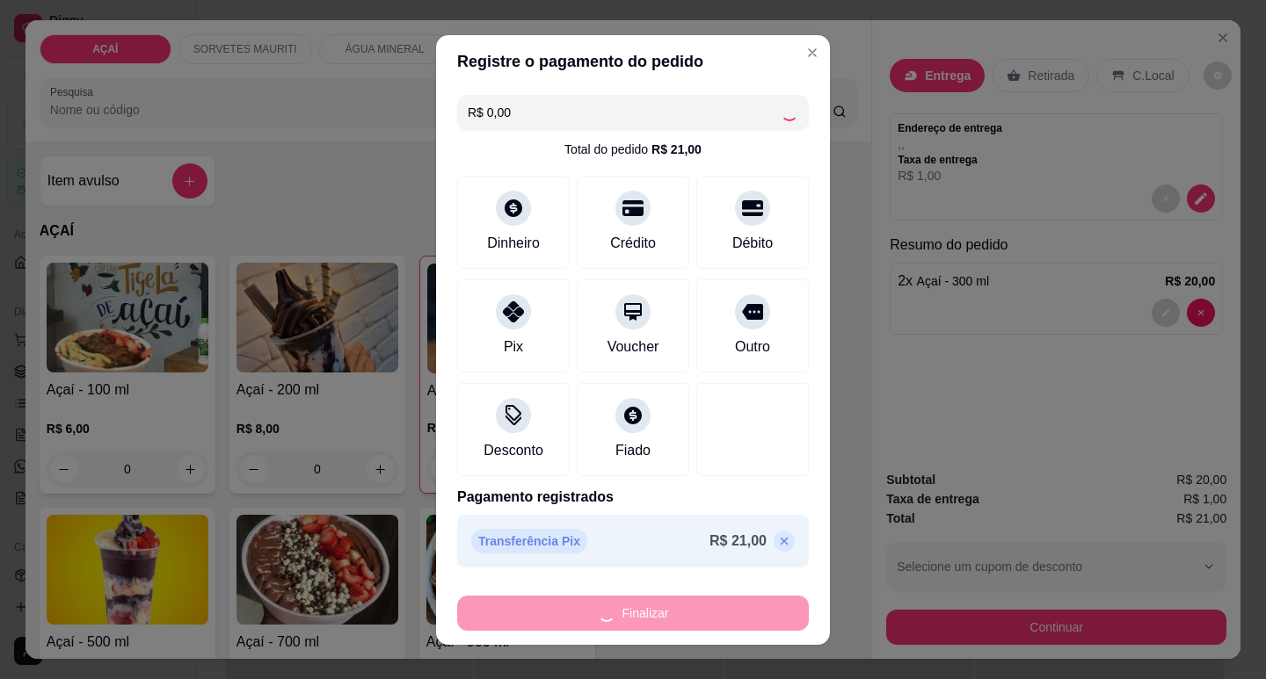
type input "0"
type input "-R$ 21,00"
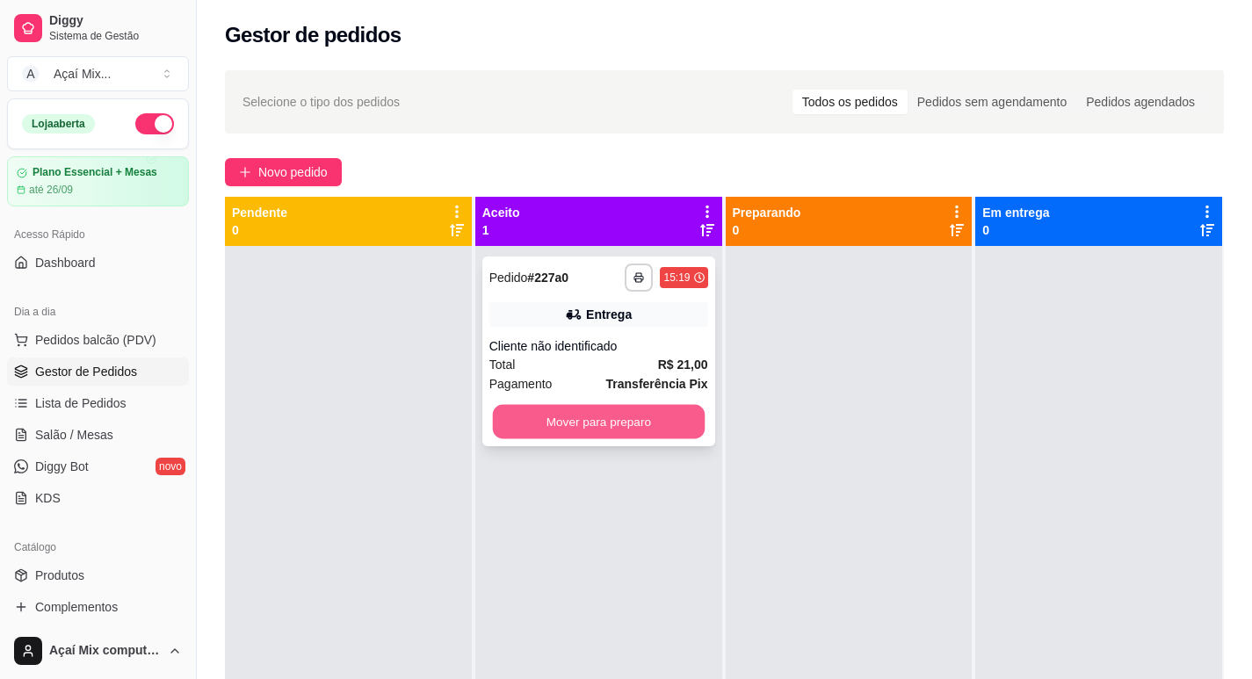
click at [664, 432] on button "Mover para preparo" at bounding box center [598, 422] width 212 height 34
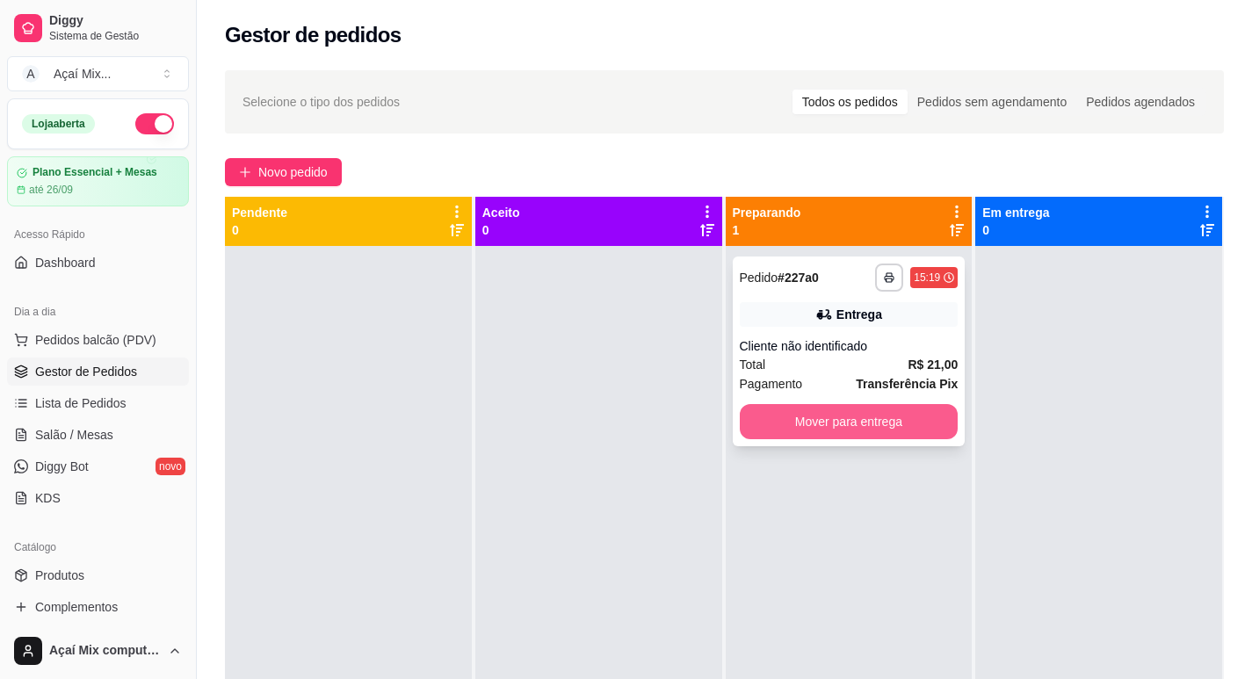
click at [825, 417] on button "Mover para entrega" at bounding box center [849, 421] width 219 height 35
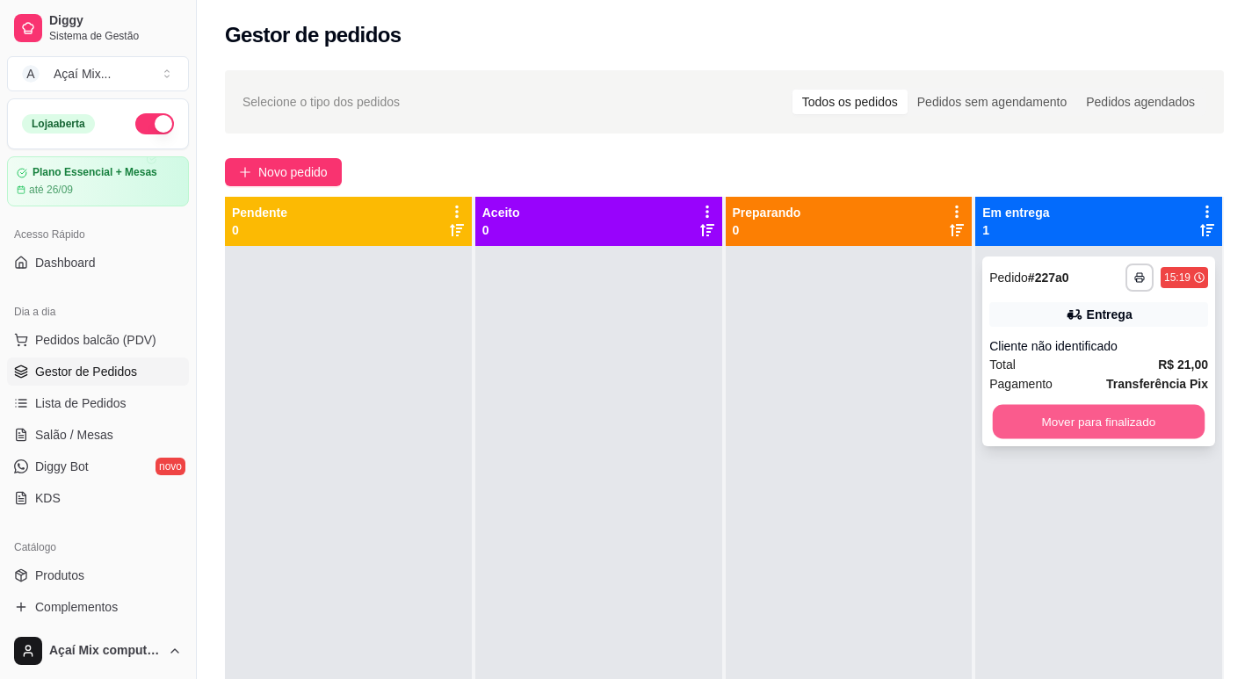
click at [1008, 437] on button "Mover para finalizado" at bounding box center [1099, 422] width 212 height 34
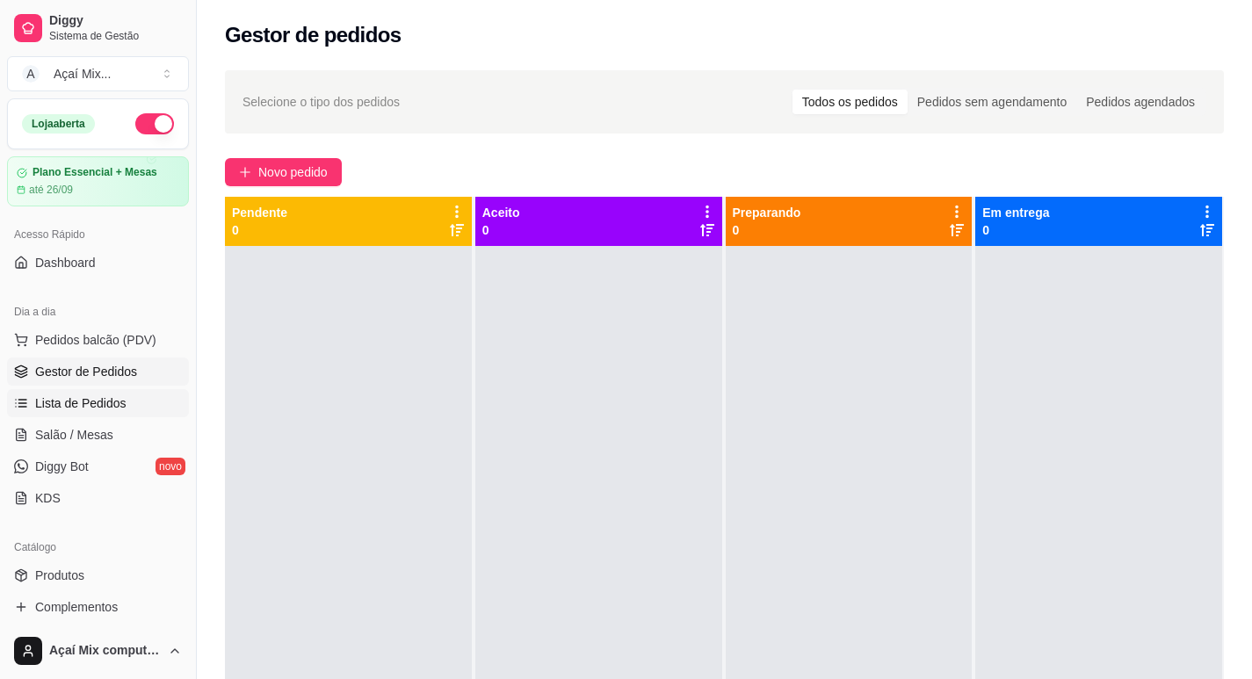
click at [88, 410] on span "Lista de Pedidos" at bounding box center [80, 404] width 91 height 18
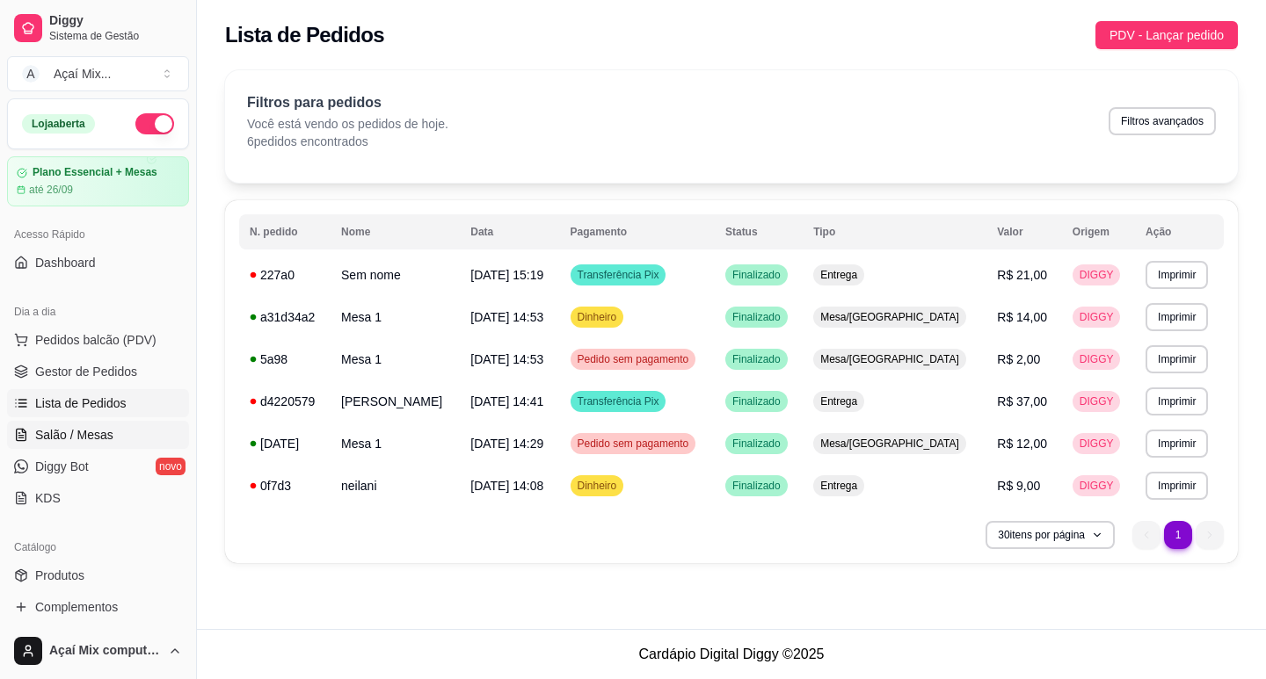
click at [82, 432] on span "Salão / Mesas" at bounding box center [74, 435] width 78 height 18
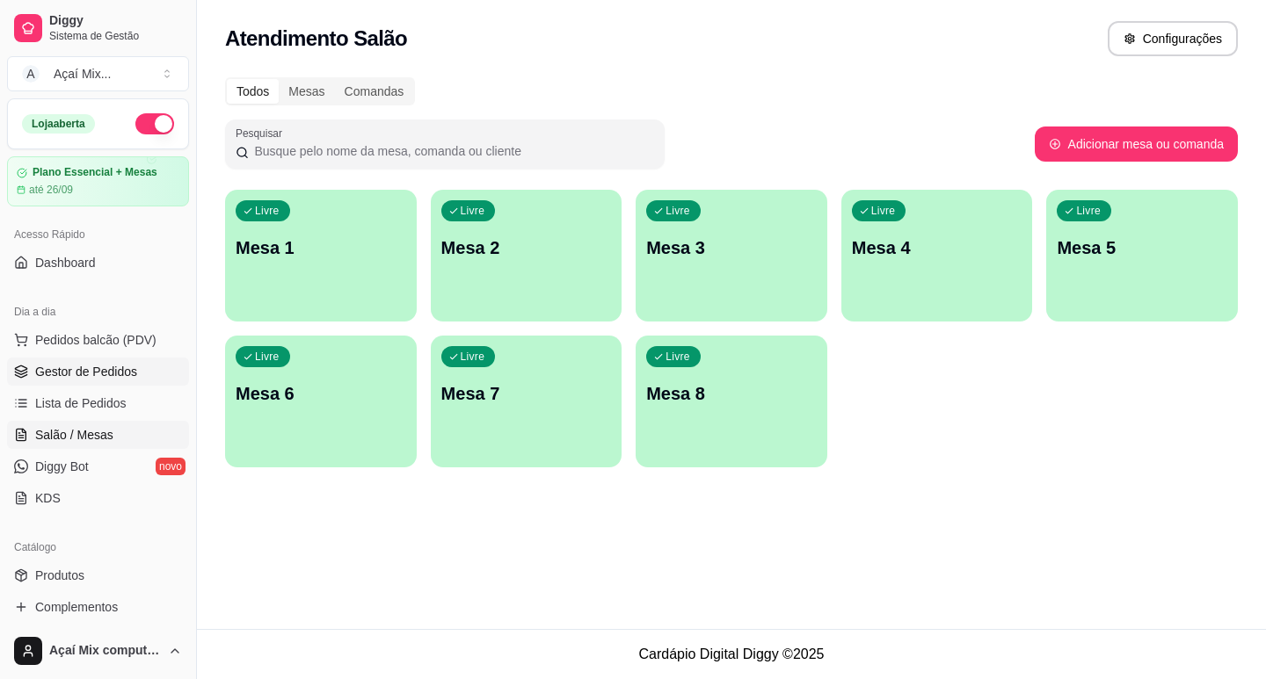
click at [68, 360] on link "Gestor de Pedidos" at bounding box center [98, 372] width 182 height 28
click at [90, 374] on span "Gestor de Pedidos" at bounding box center [86, 372] width 102 height 18
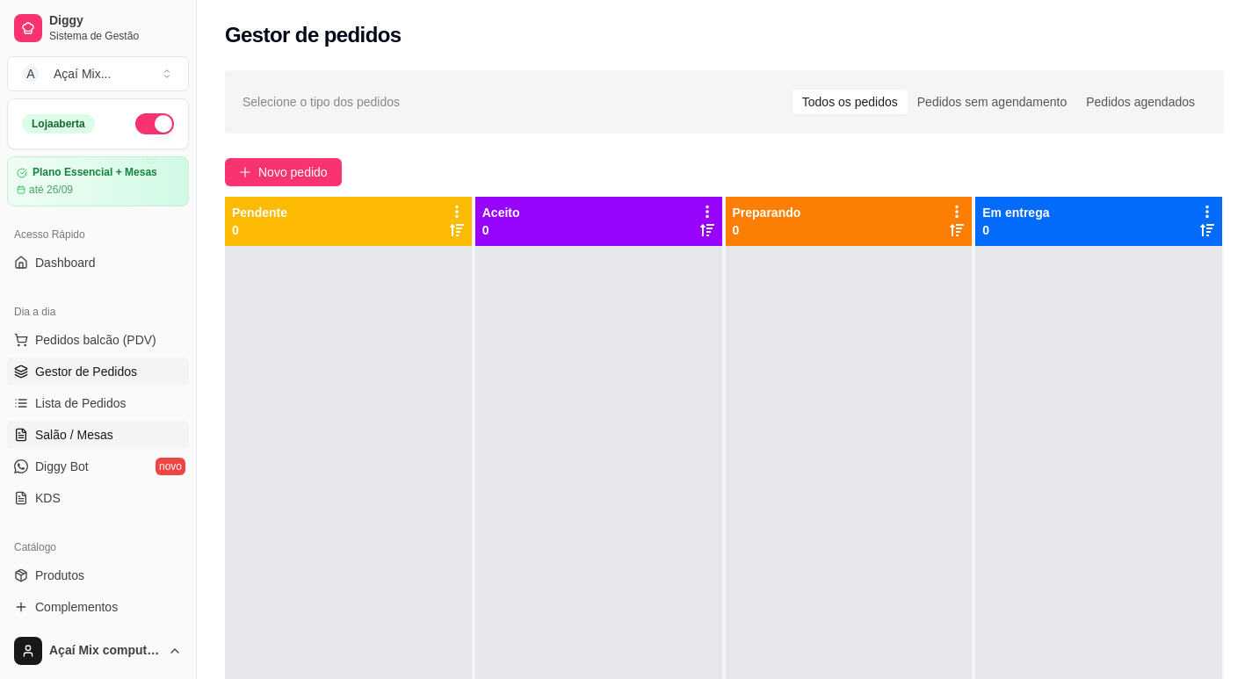
click at [105, 438] on span "Salão / Mesas" at bounding box center [74, 435] width 78 height 18
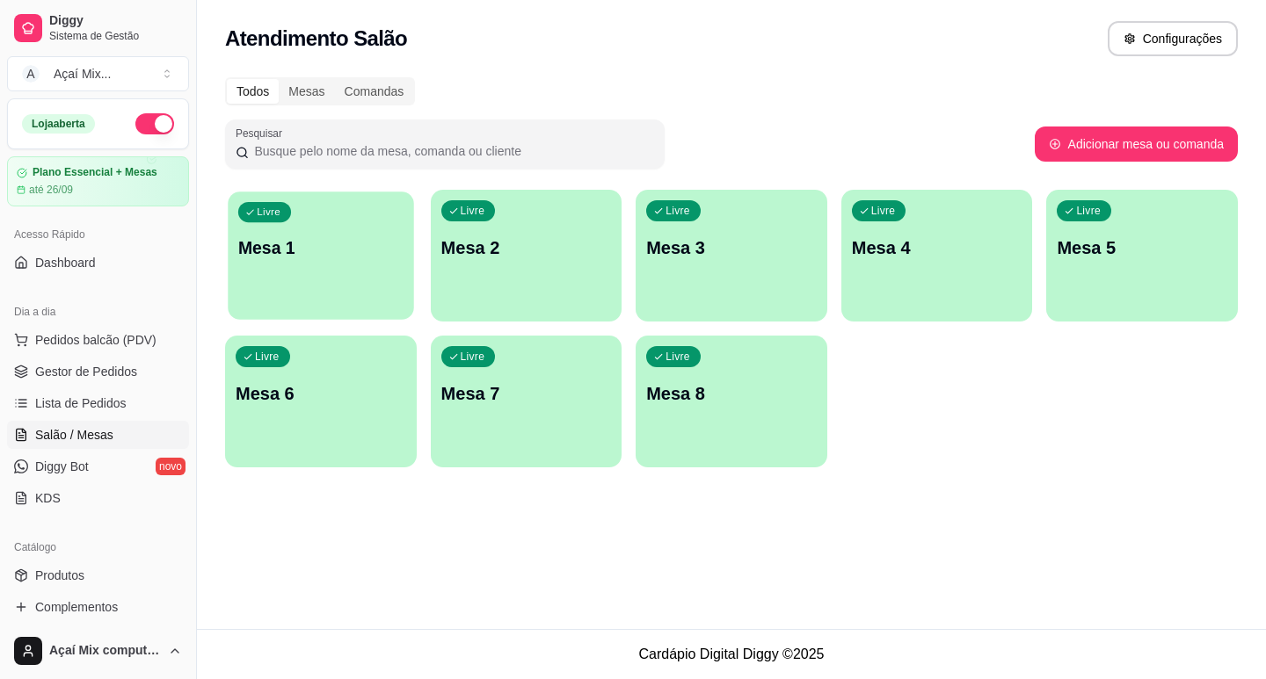
click at [361, 275] on div "Livre Mesa 1" at bounding box center [320, 245] width 185 height 107
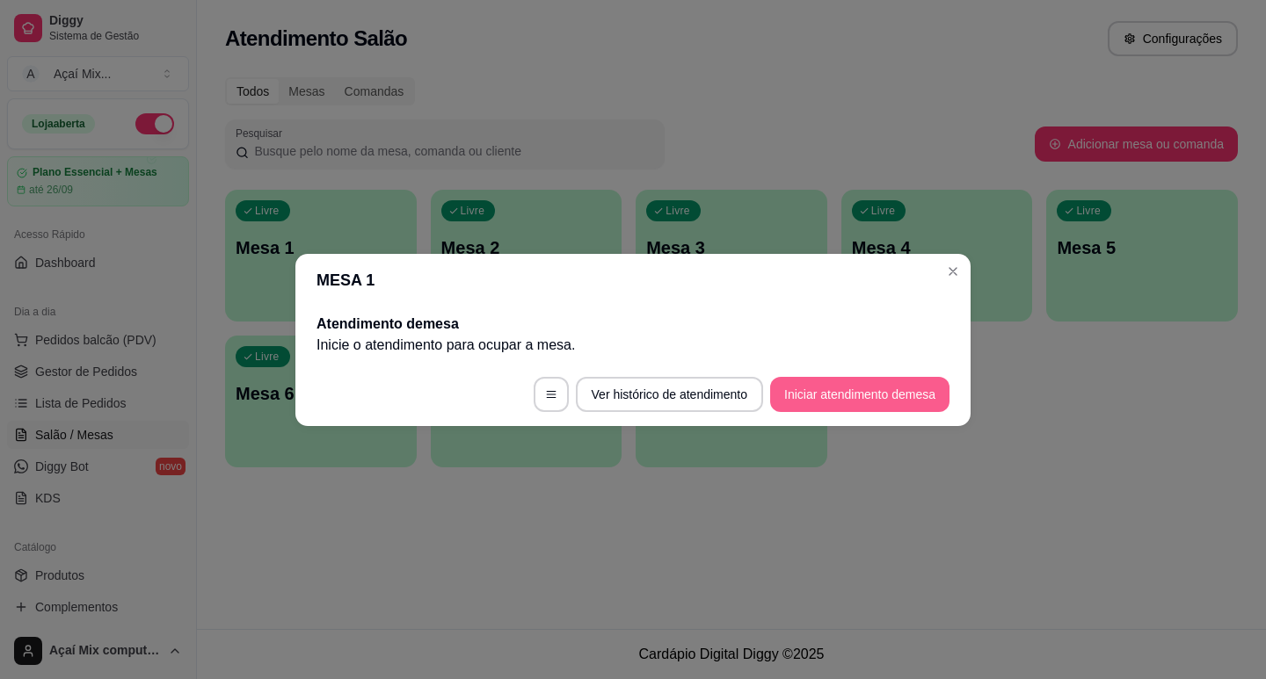
click at [815, 379] on button "Iniciar atendimento de mesa" at bounding box center [859, 394] width 179 height 35
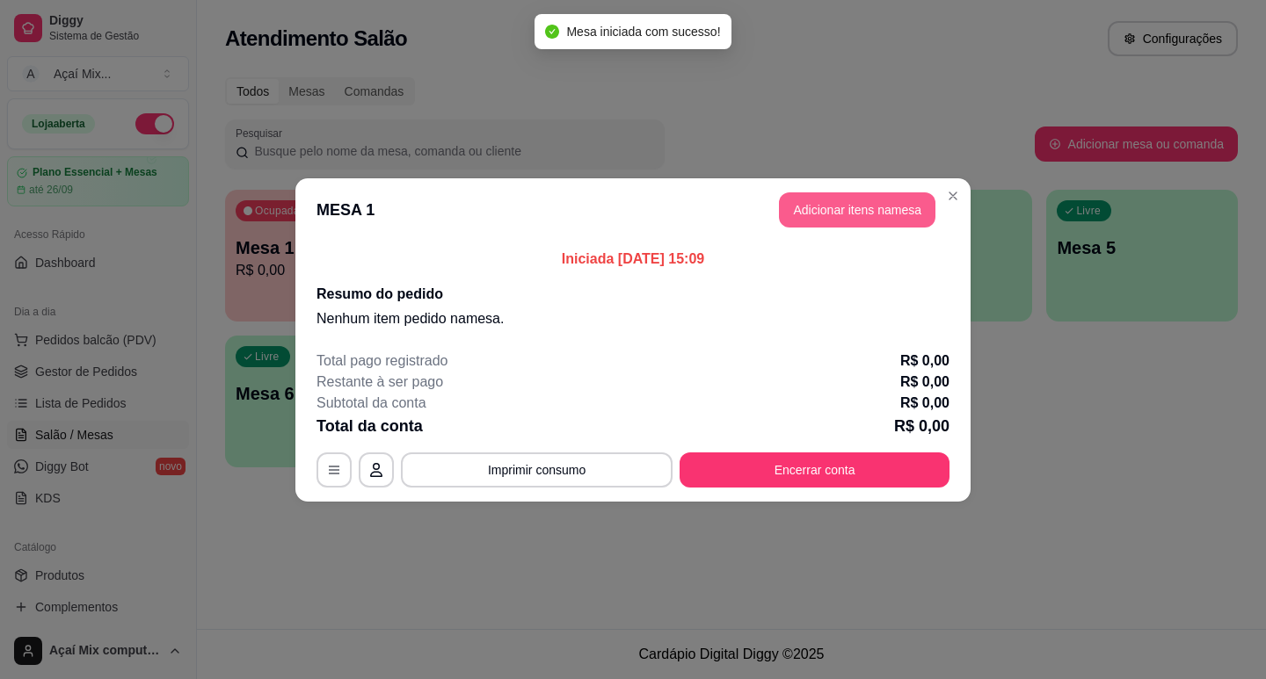
click at [880, 207] on button "Adicionar itens na mesa" at bounding box center [857, 209] width 156 height 35
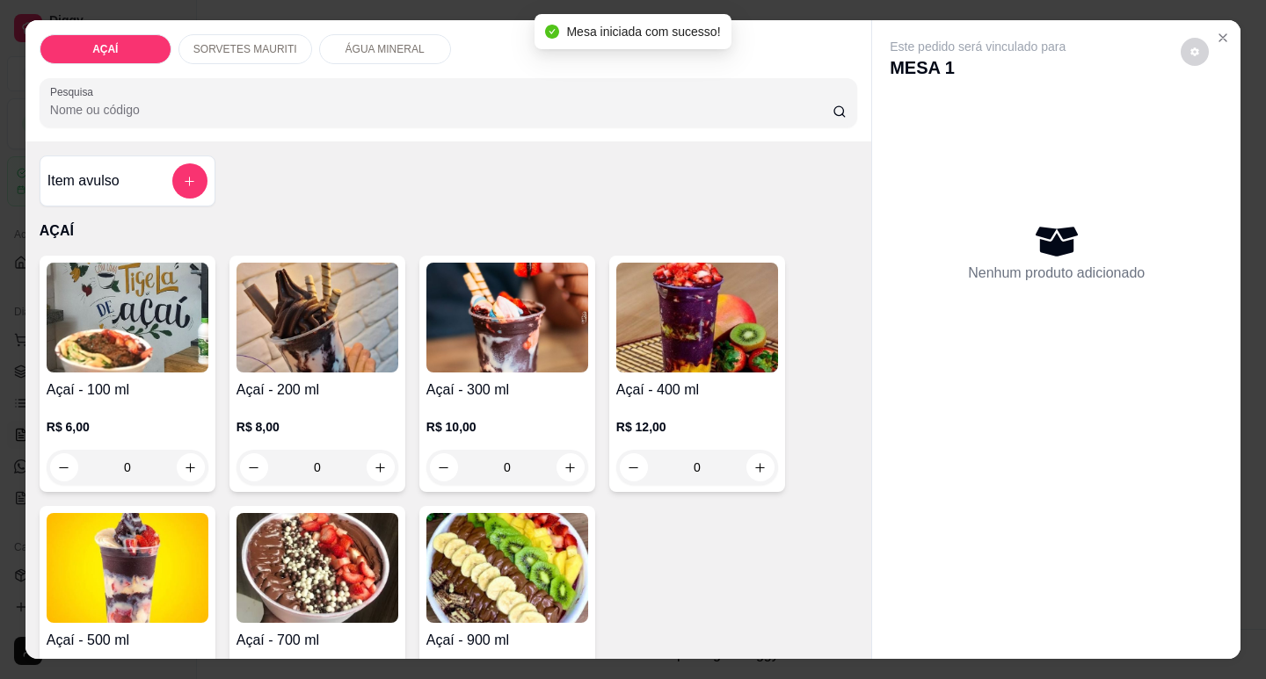
click at [273, 392] on h4 "Açaí - 200 ml" at bounding box center [317, 390] width 162 height 21
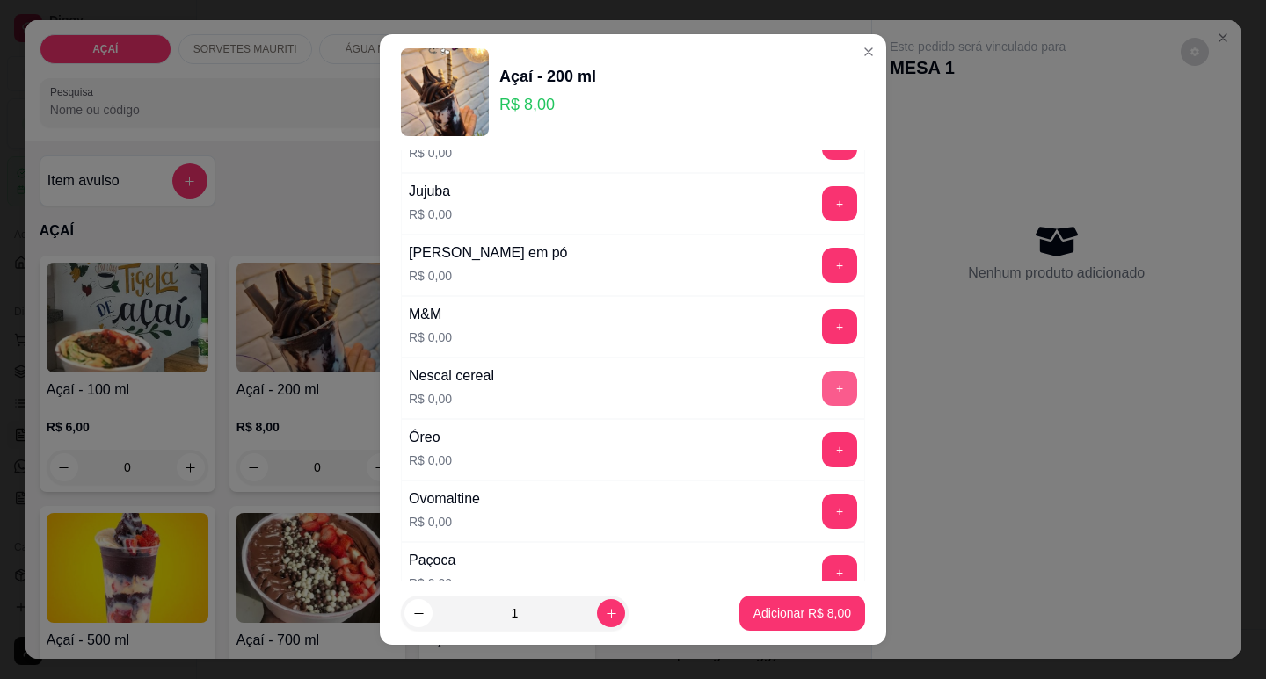
scroll to position [1582, 0]
click at [822, 266] on button "+" at bounding box center [839, 263] width 35 height 35
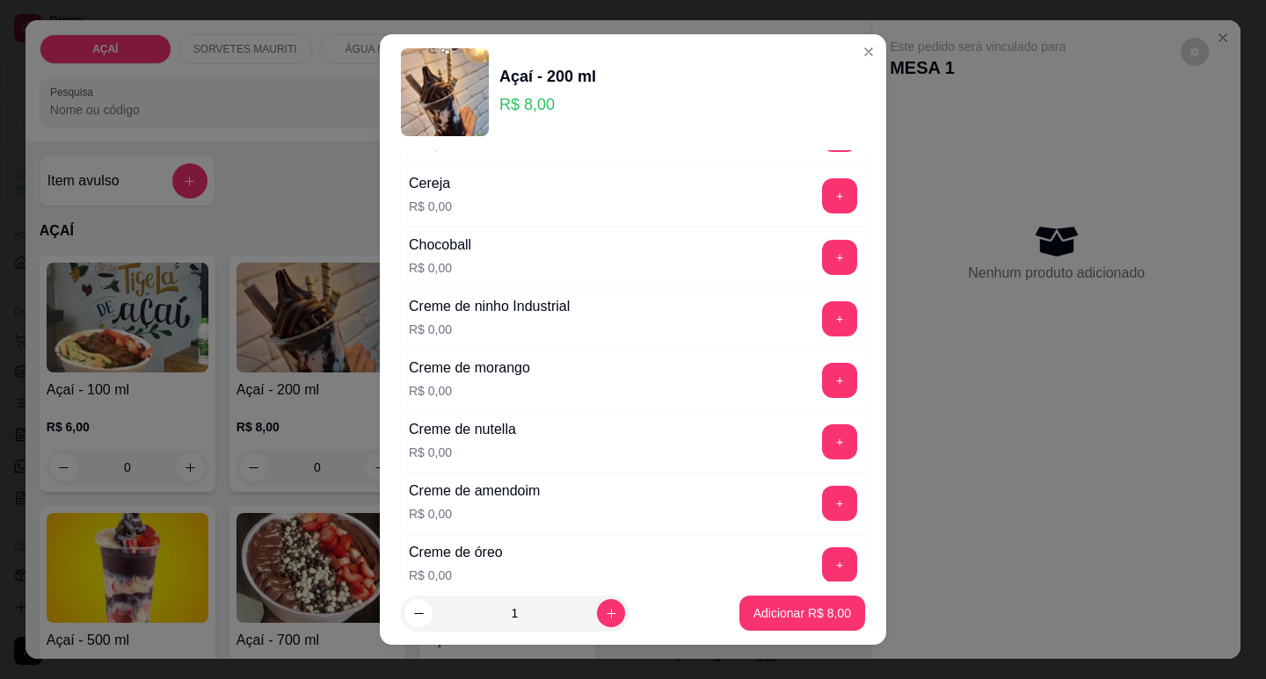
scroll to position [0, 0]
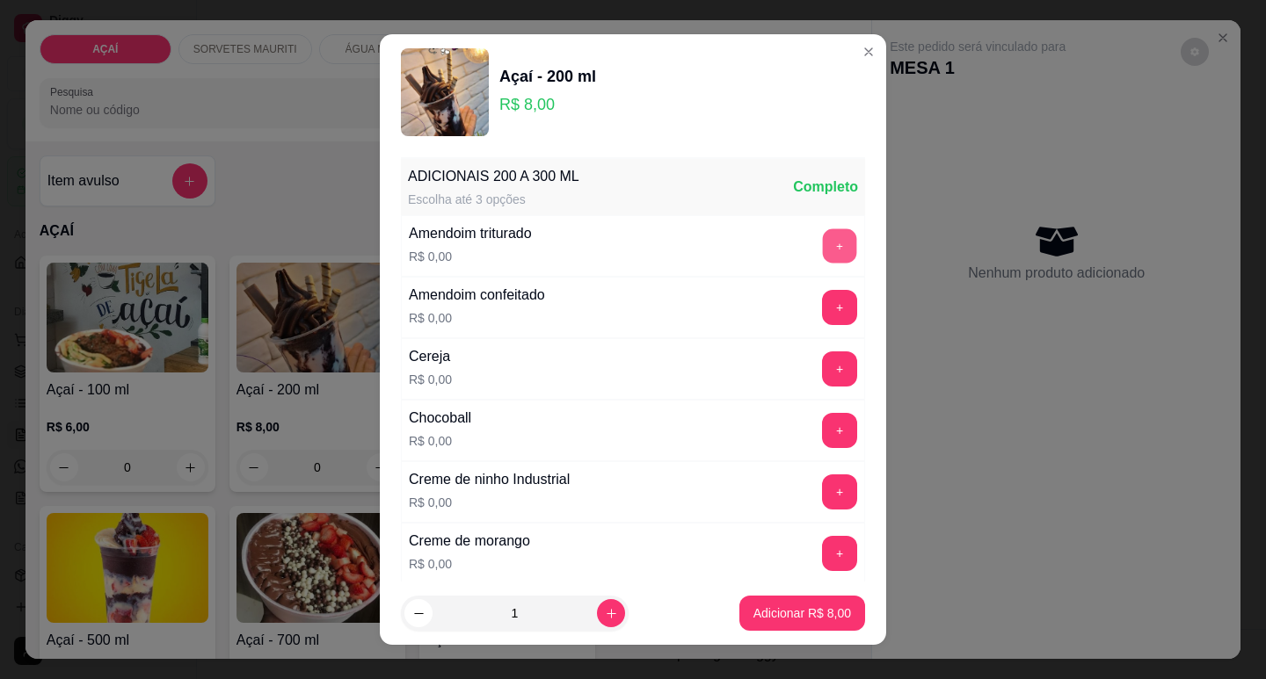
click at [823, 248] on button "+" at bounding box center [840, 245] width 34 height 34
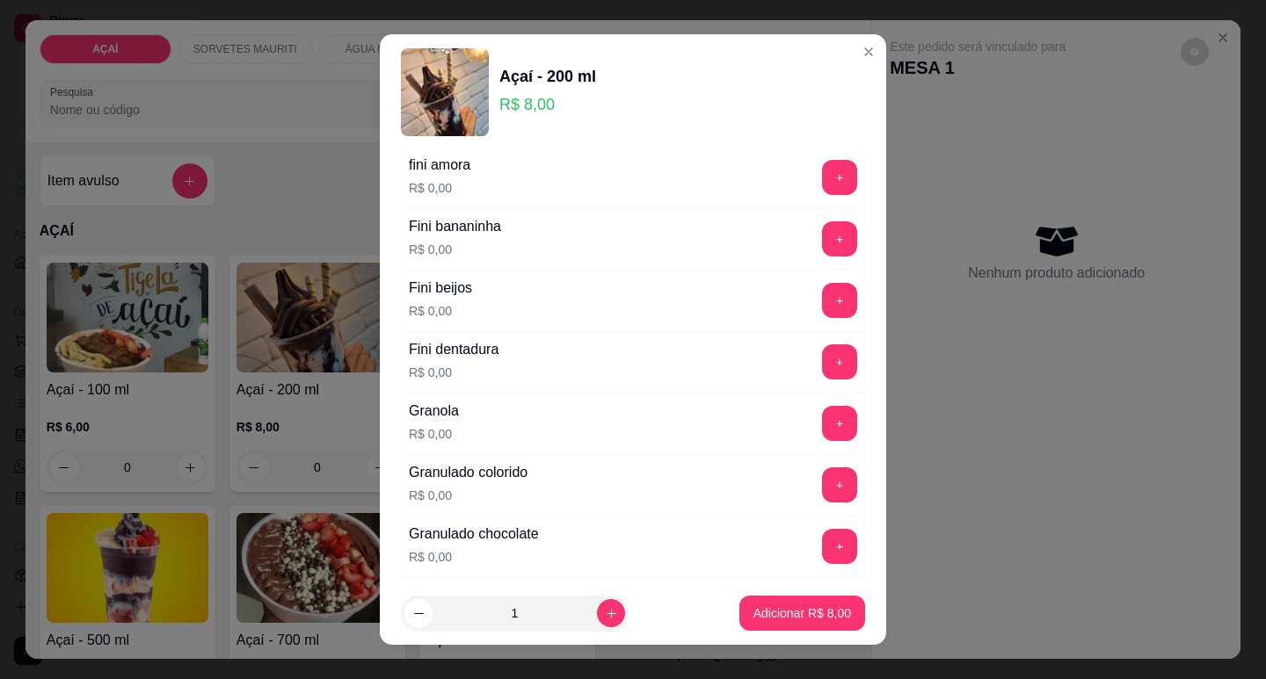
scroll to position [1142, 0]
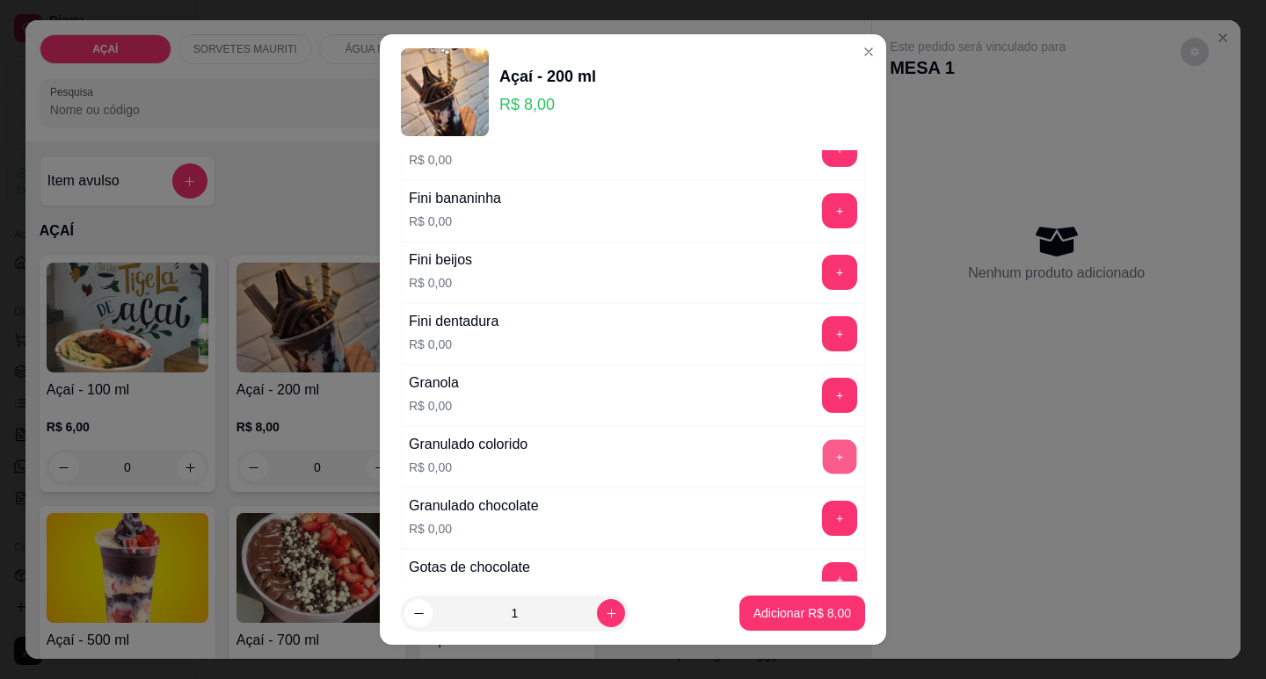
click at [823, 465] on button "+" at bounding box center [840, 456] width 34 height 34
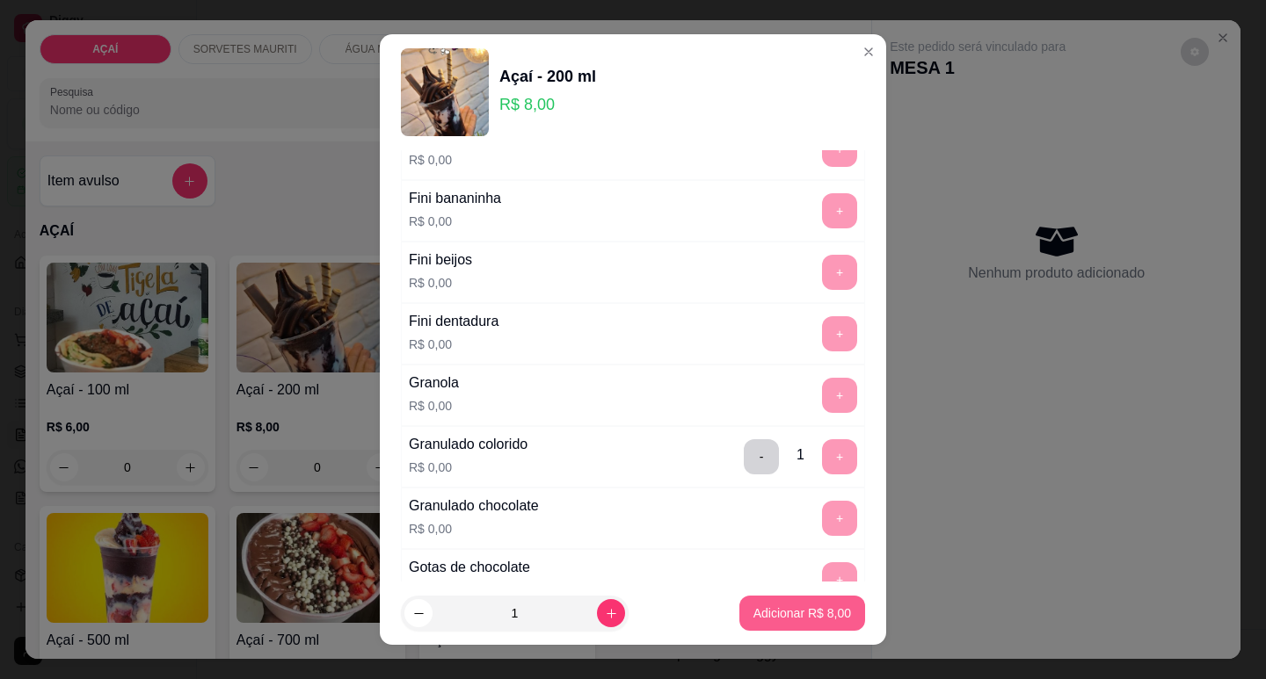
click at [809, 600] on button "Adicionar R$ 8,00" at bounding box center [802, 613] width 126 height 35
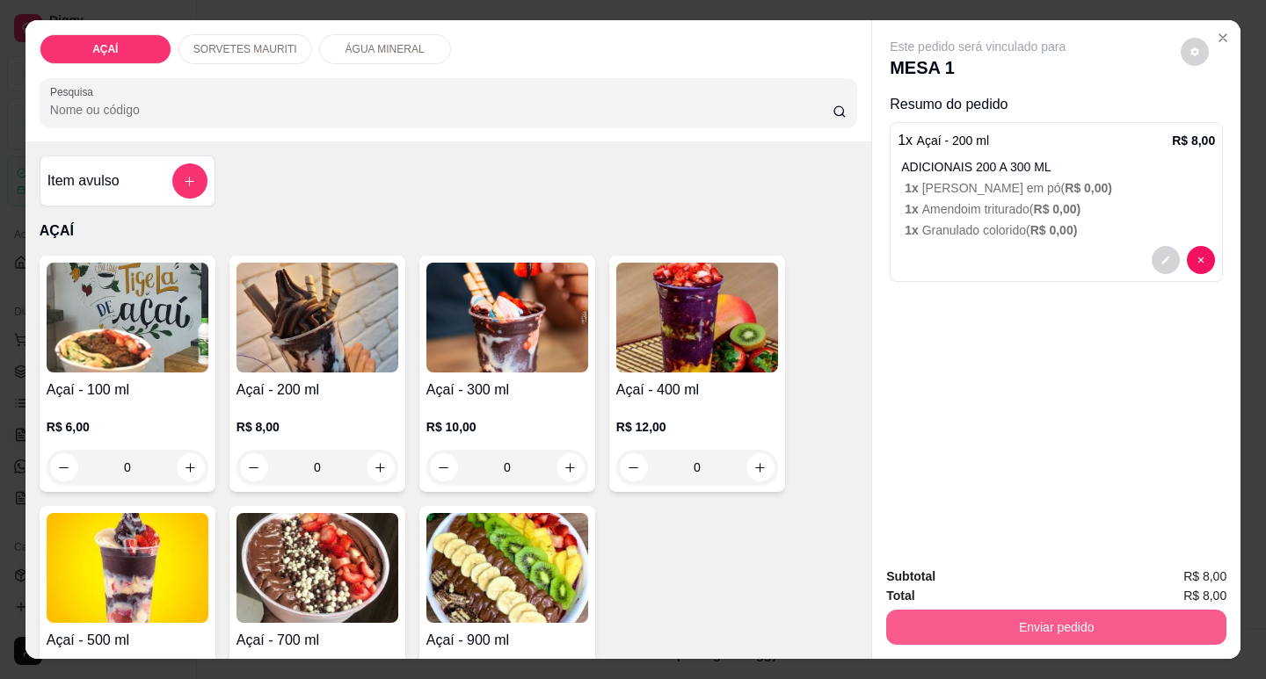
click at [923, 636] on button "Enviar pedido" at bounding box center [1056, 627] width 340 height 35
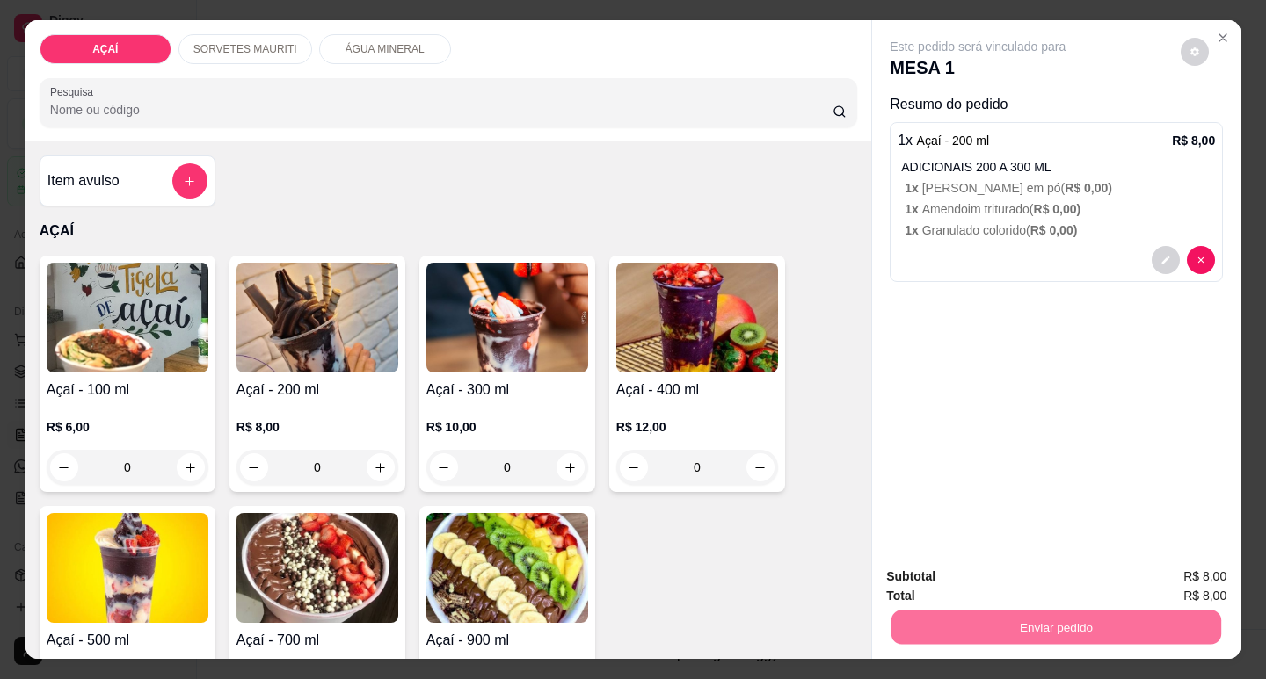
click at [1178, 583] on button "Enviar pedido" at bounding box center [1180, 577] width 99 height 33
